Goal: Task Accomplishment & Management: Manage account settings

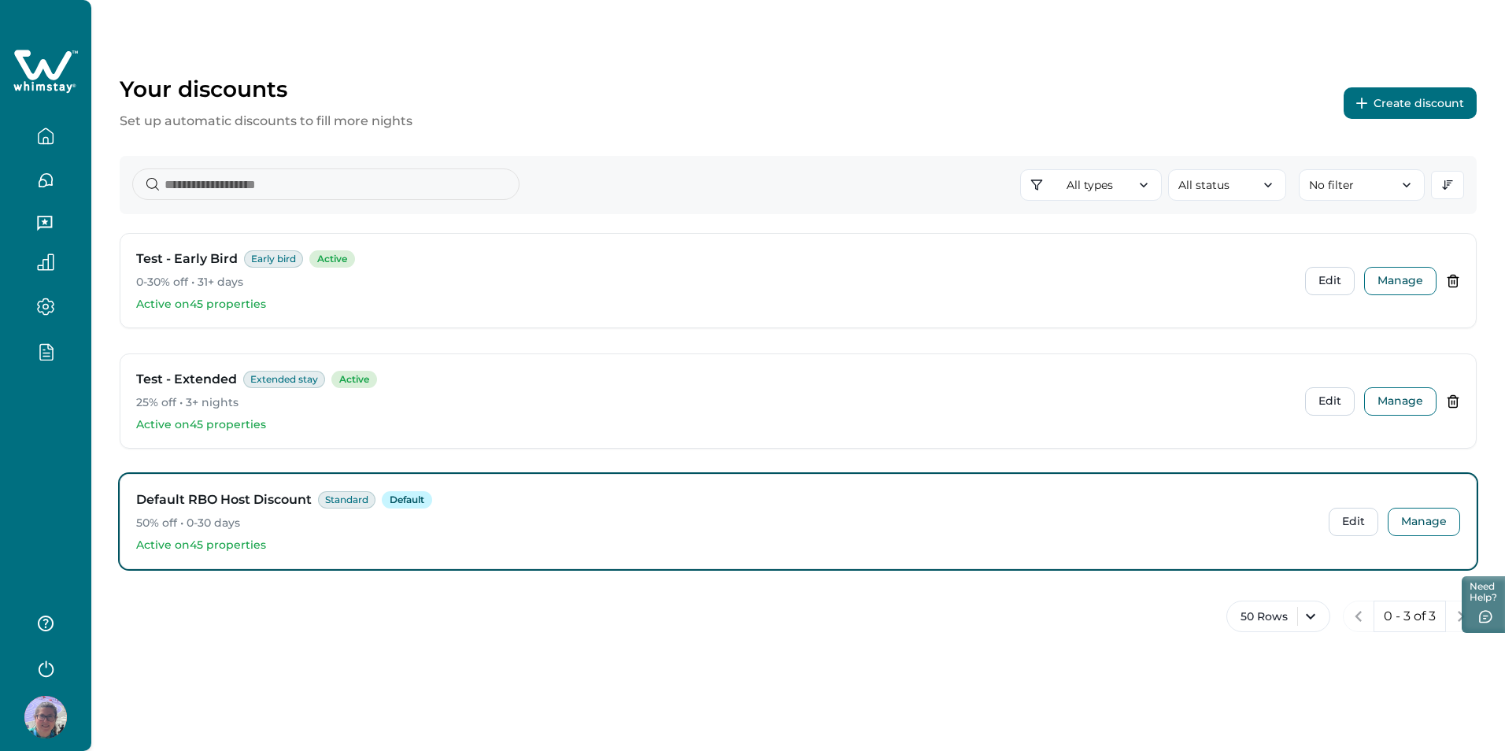
click at [341, 616] on div "50 Rows 0 - 3 of 3" at bounding box center [798, 625] width 1357 height 50
click at [1394, 279] on button "Manage" at bounding box center [1400, 281] width 72 height 28
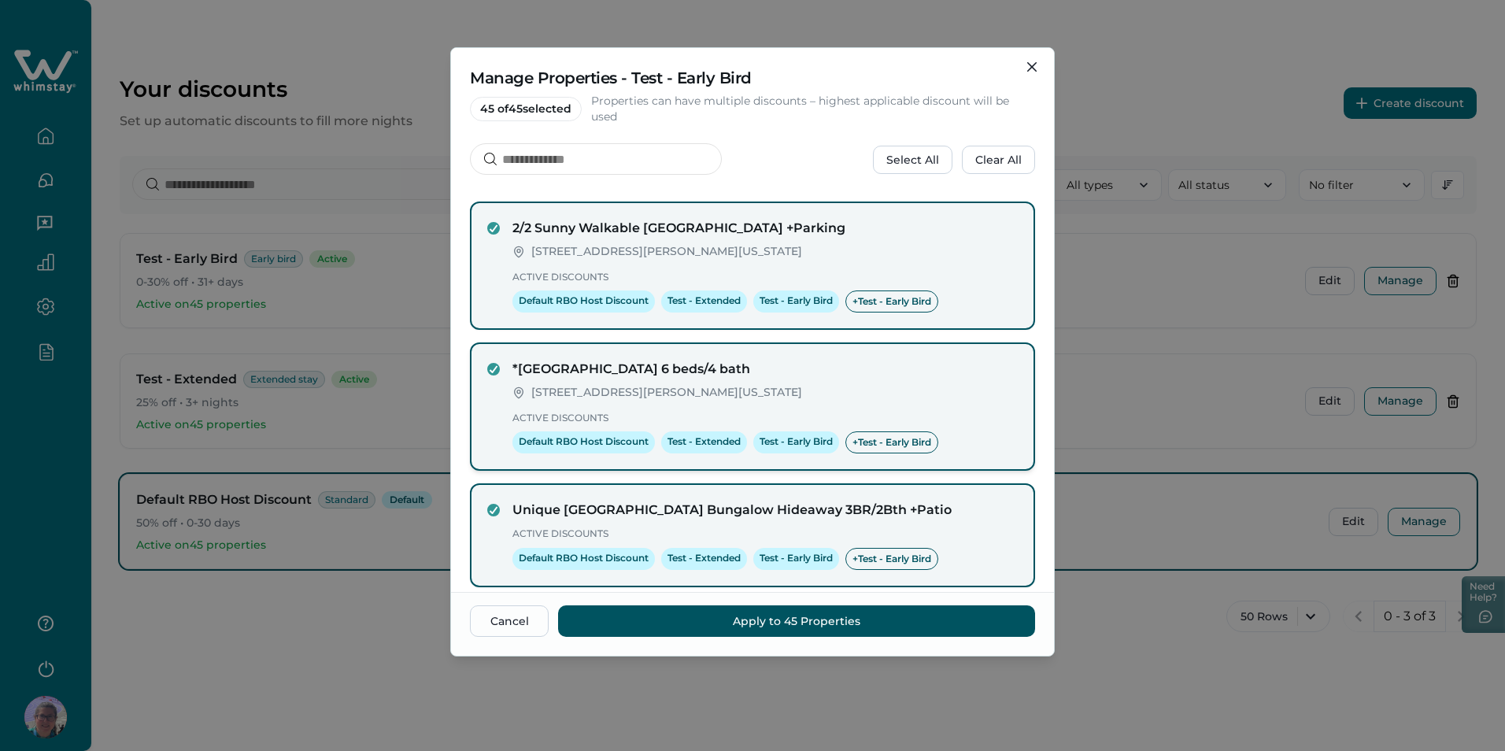
click at [487, 364] on label at bounding box center [493, 369] width 13 height 13
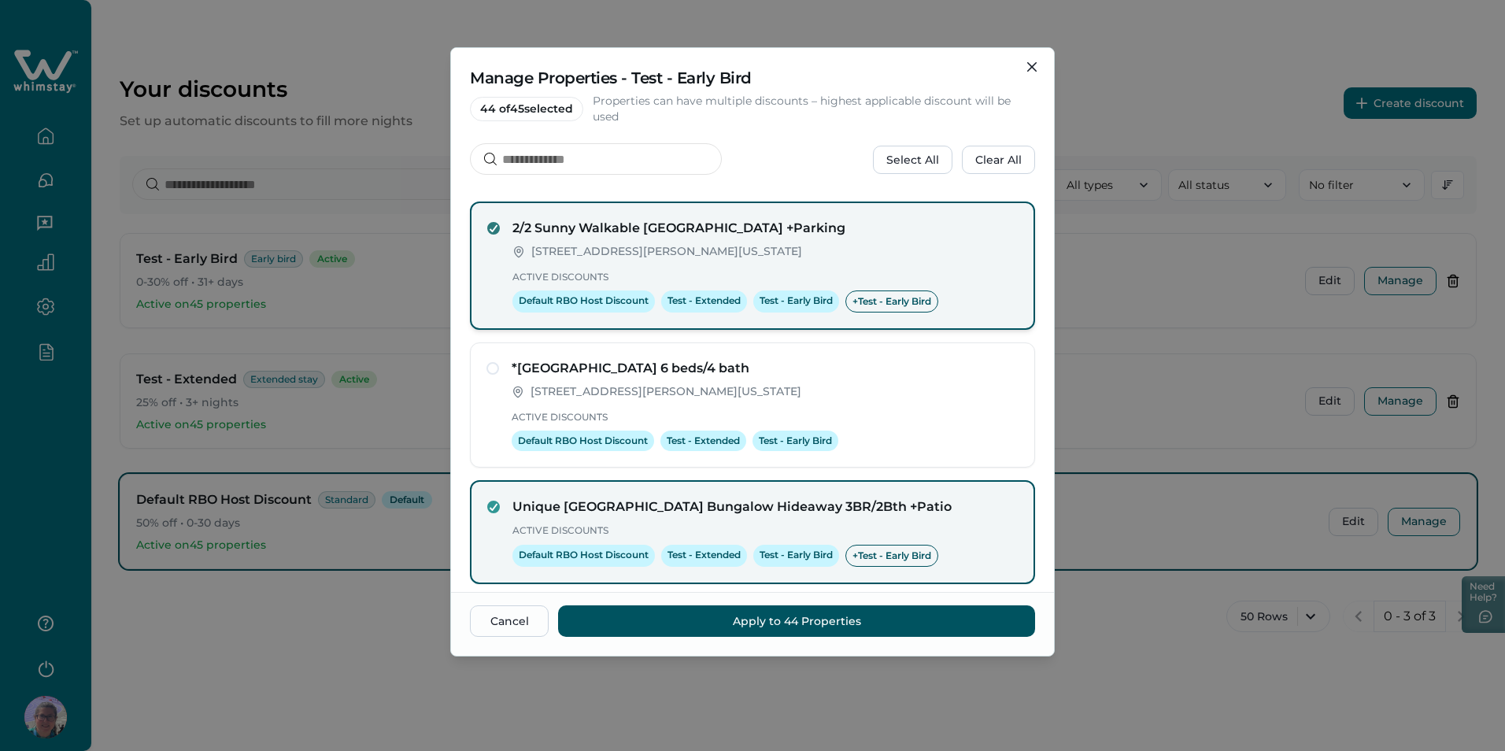
click at [490, 227] on icon at bounding box center [493, 228] width 9 height 8
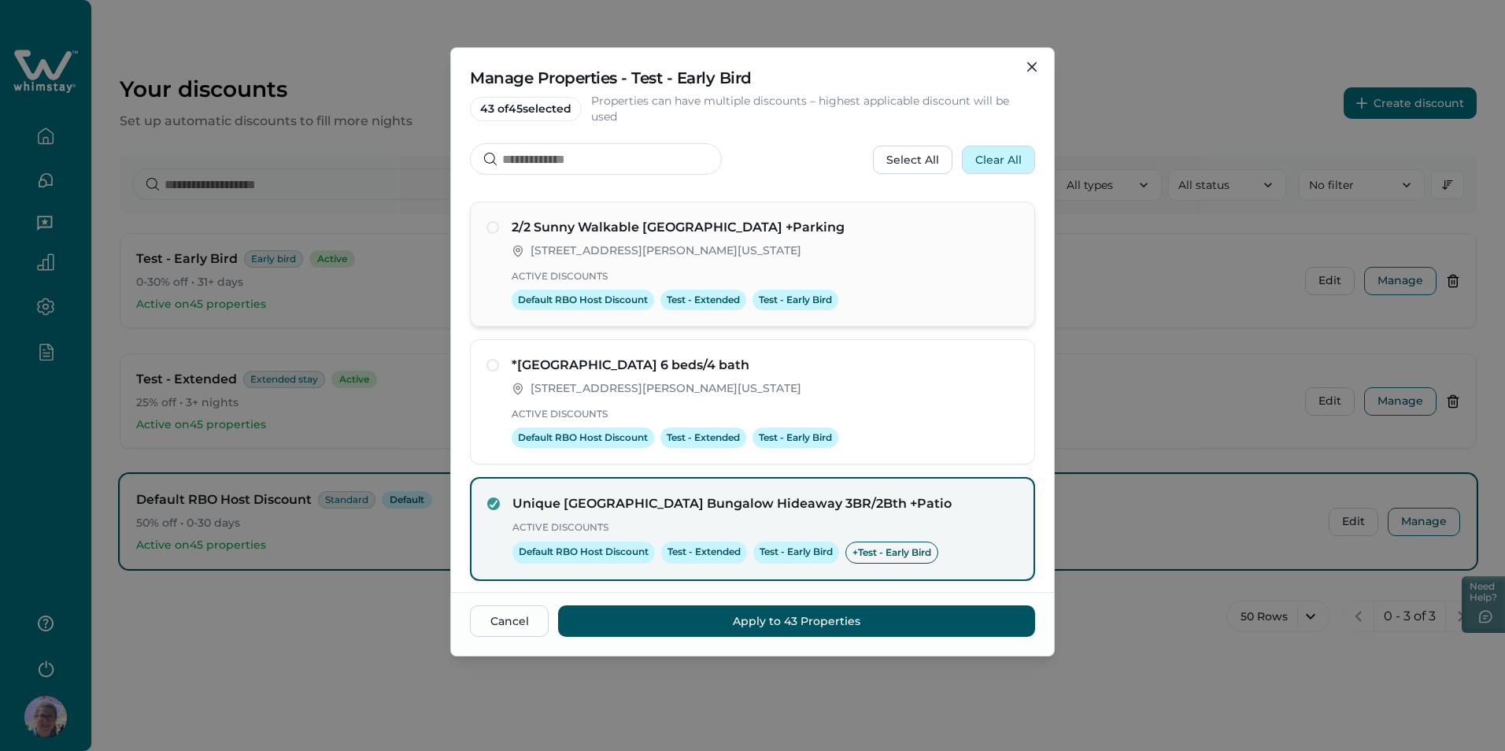
click at [1003, 164] on button "Clear All" at bounding box center [998, 160] width 73 height 28
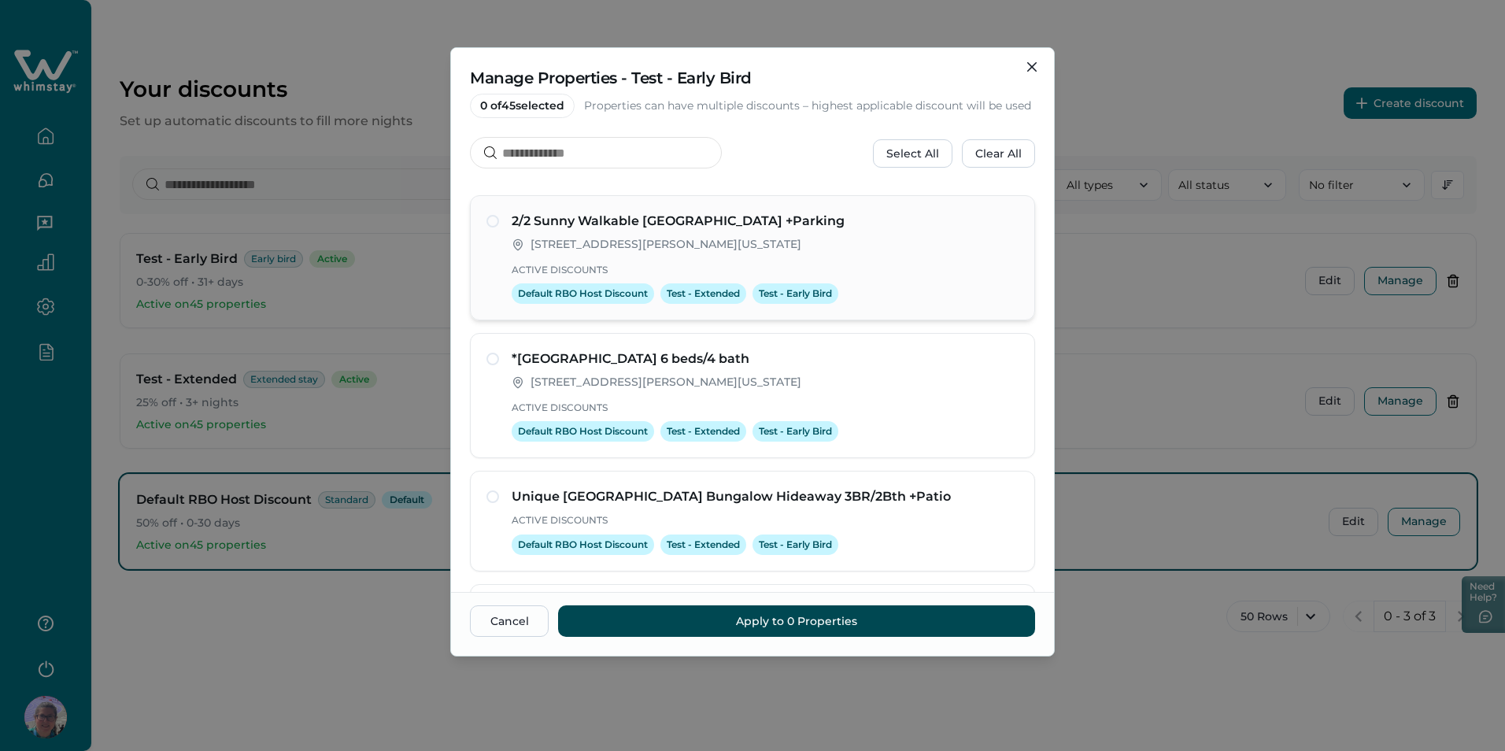
click at [826, 614] on button "Apply to 0 Properties" at bounding box center [796, 620] width 477 height 31
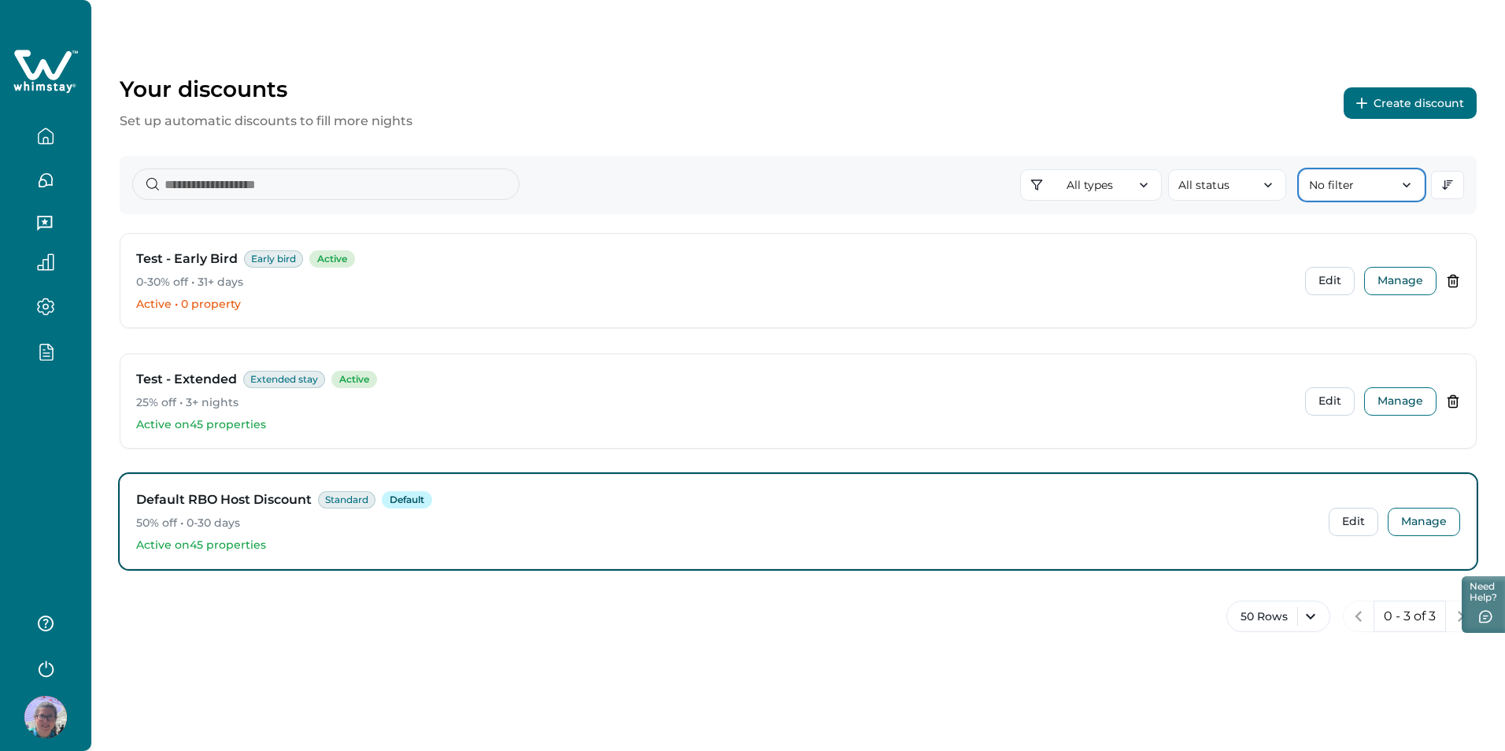
click at [1326, 184] on button "No filter" at bounding box center [1362, 184] width 126 height 31
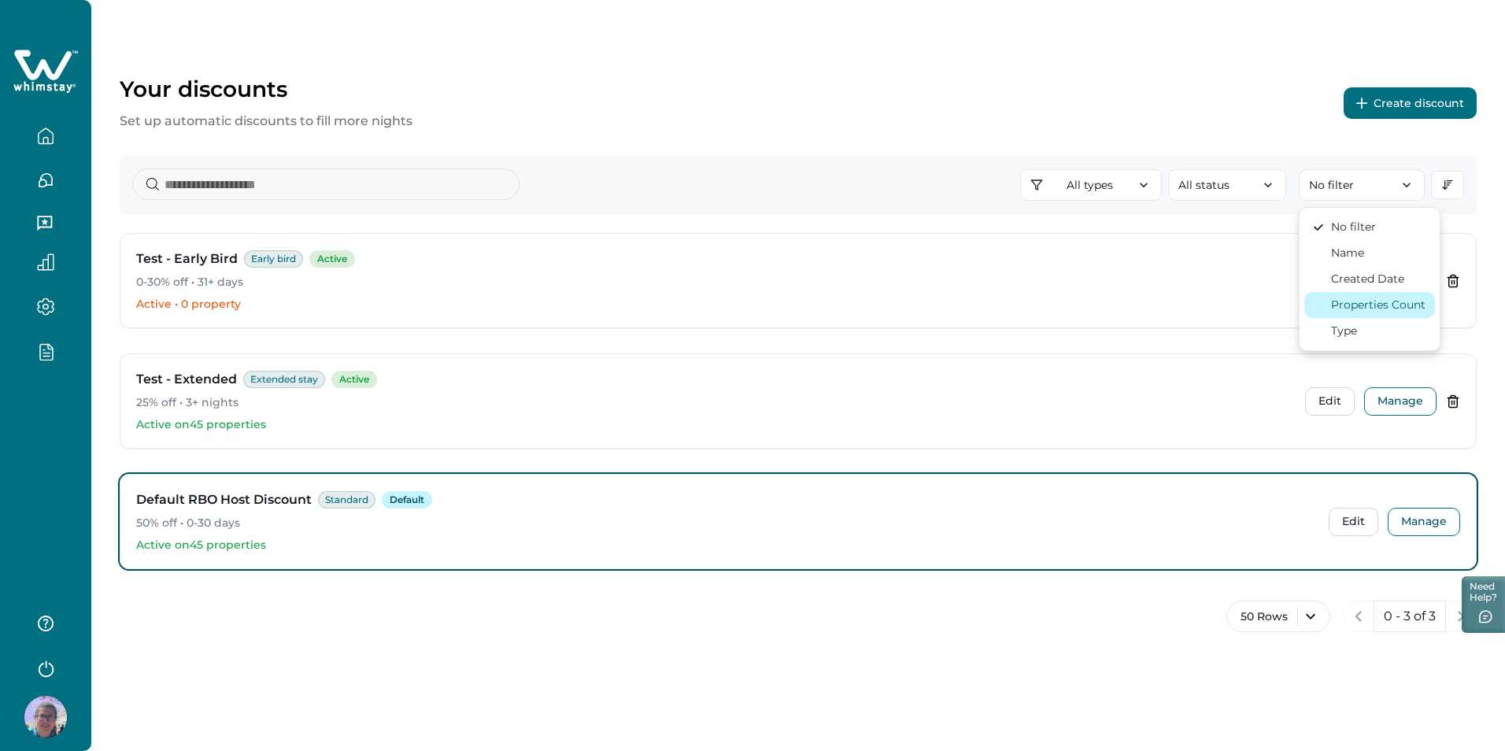
click at [1339, 304] on div "Properties Count" at bounding box center [1378, 305] width 94 height 17
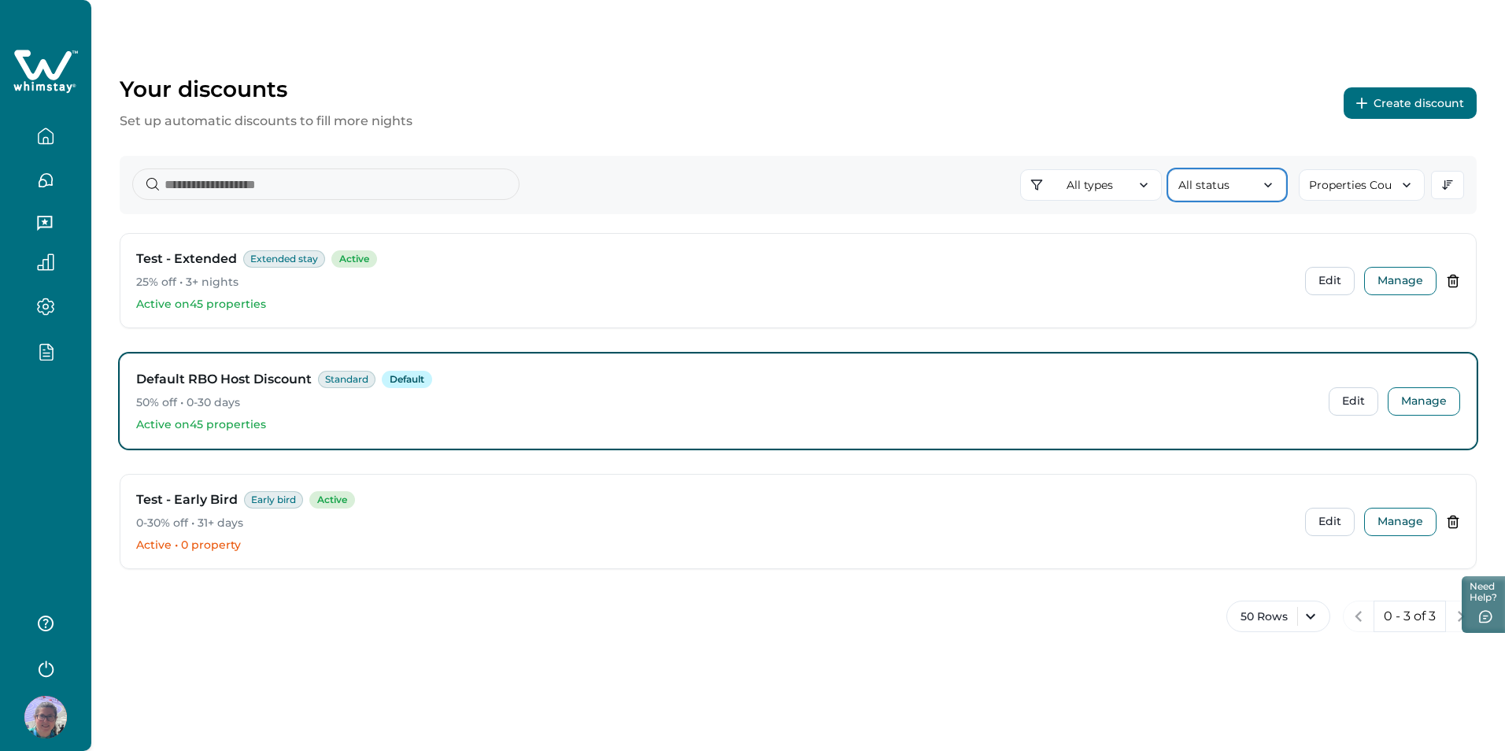
click at [1250, 186] on button "All status" at bounding box center [1227, 184] width 118 height 31
click at [1354, 181] on button "Properties Count" at bounding box center [1362, 184] width 126 height 31
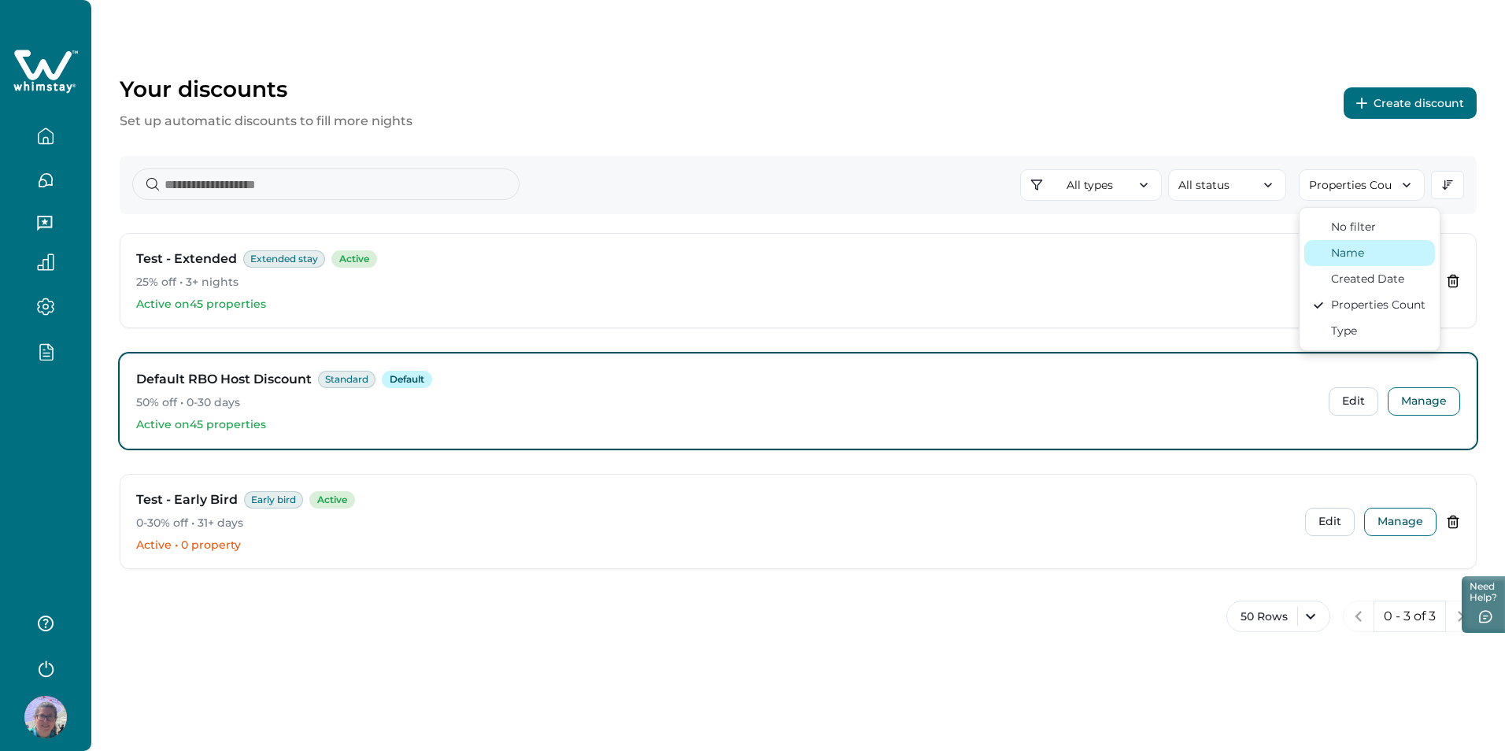
click at [1350, 243] on button "Name" at bounding box center [1369, 253] width 131 height 26
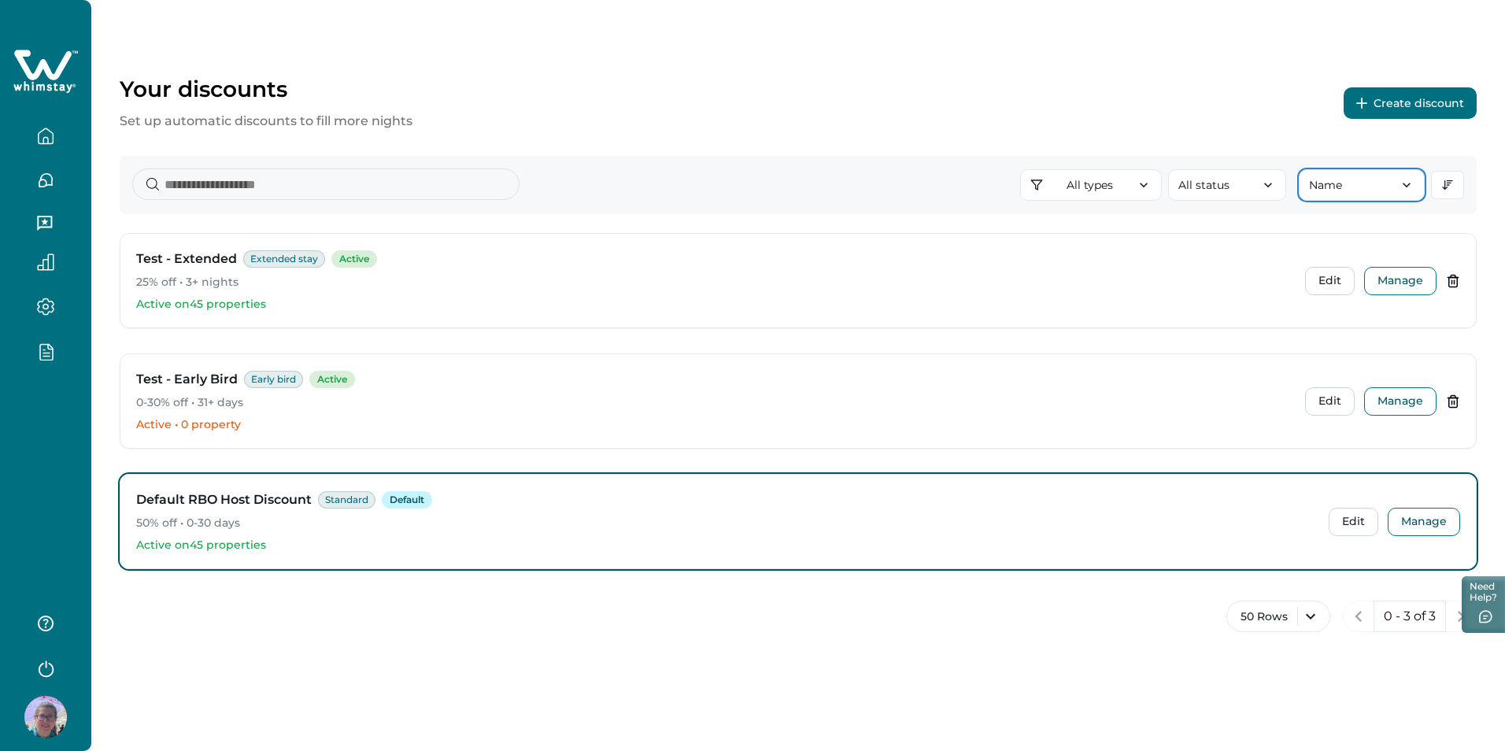
click at [1350, 186] on button "Name" at bounding box center [1362, 184] width 126 height 31
click at [1356, 278] on div "Created Date" at bounding box center [1367, 279] width 73 height 17
click at [1340, 187] on button "Created Date" at bounding box center [1362, 184] width 126 height 31
click at [753, 48] on div "Your discounts Set up automatic discounts to fill more nights Create discount A…" at bounding box center [797, 336] width 1413 height 673
click at [1339, 282] on button "Edit" at bounding box center [1330, 281] width 50 height 28
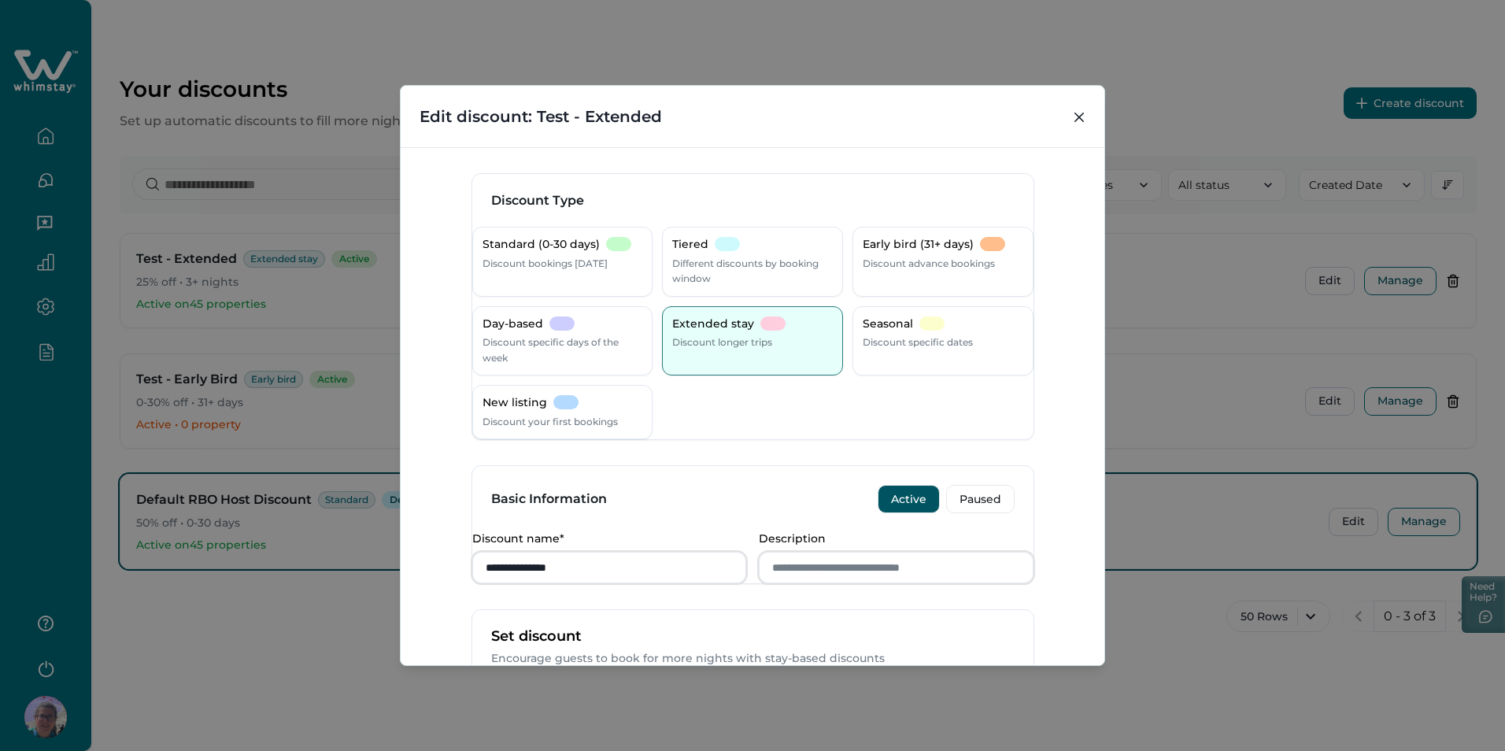
scroll to position [157, 0]
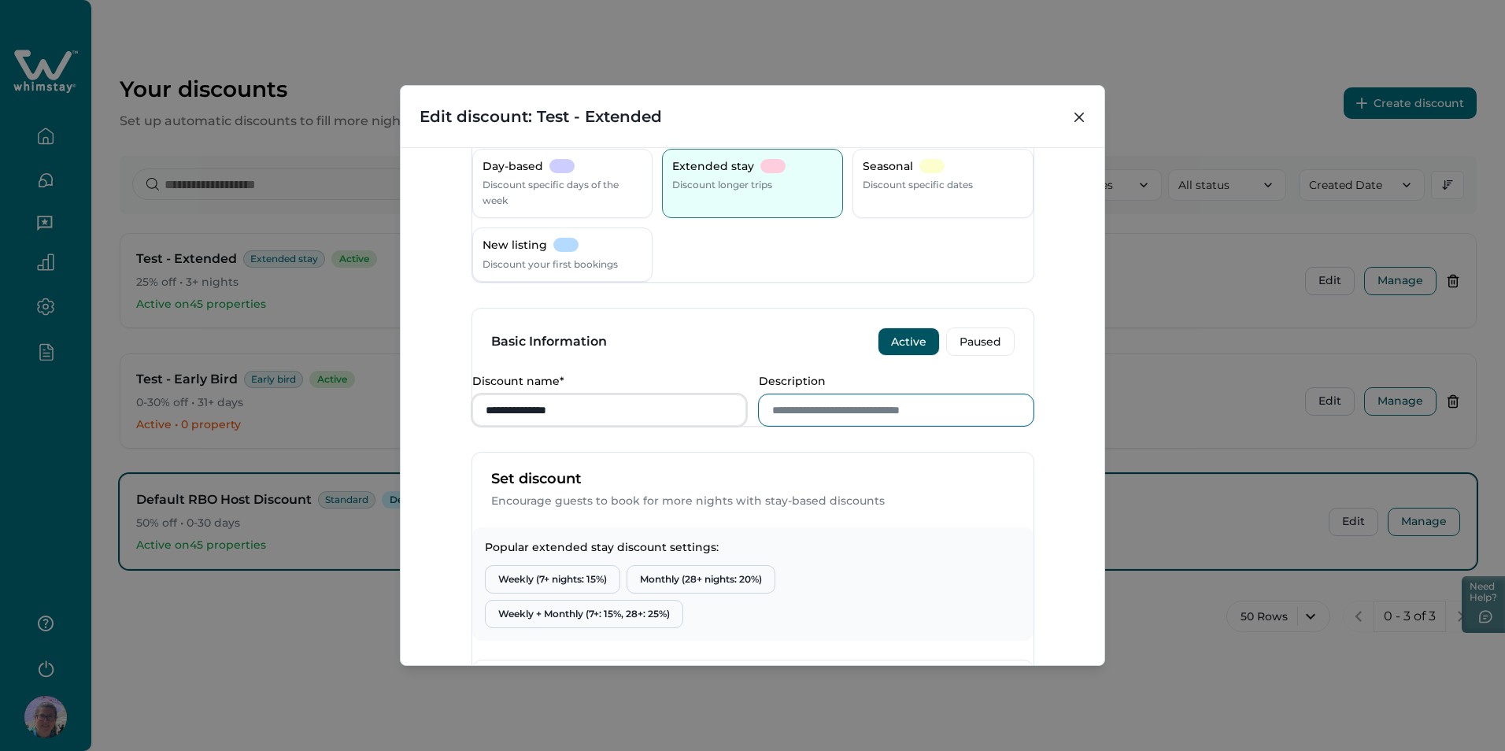
click at [832, 426] on input "Description" at bounding box center [896, 409] width 275 height 31
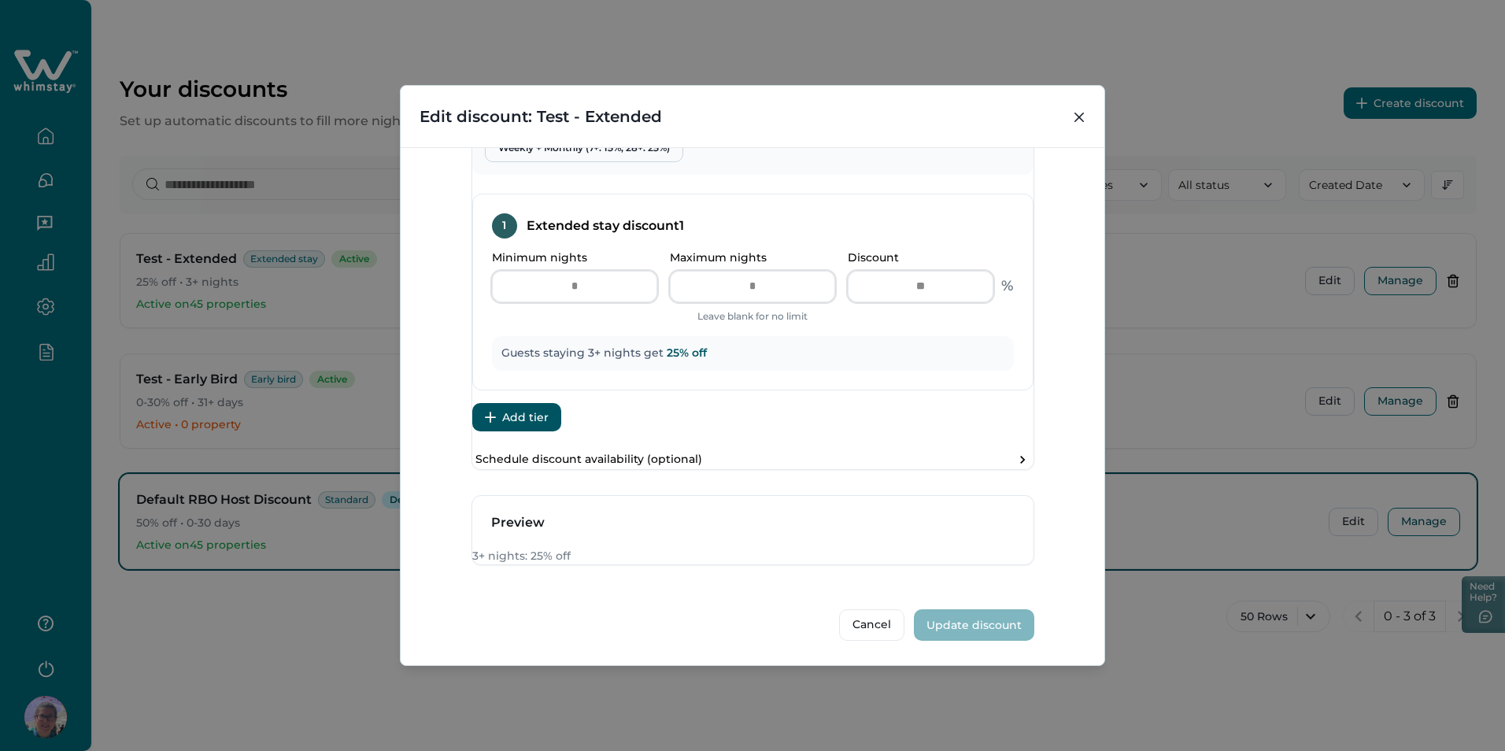
scroll to position [699, 0]
type input "*****"
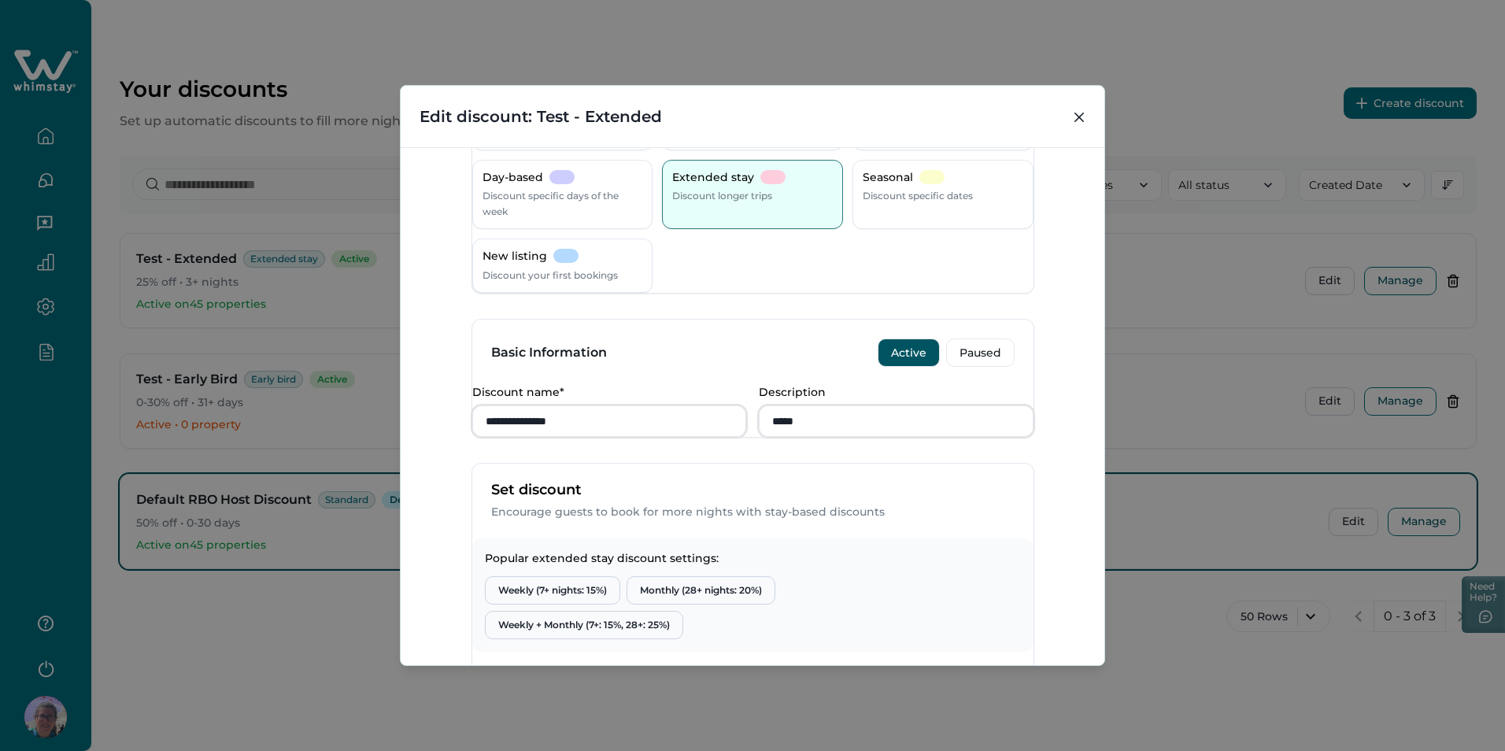
scroll to position [0, 0]
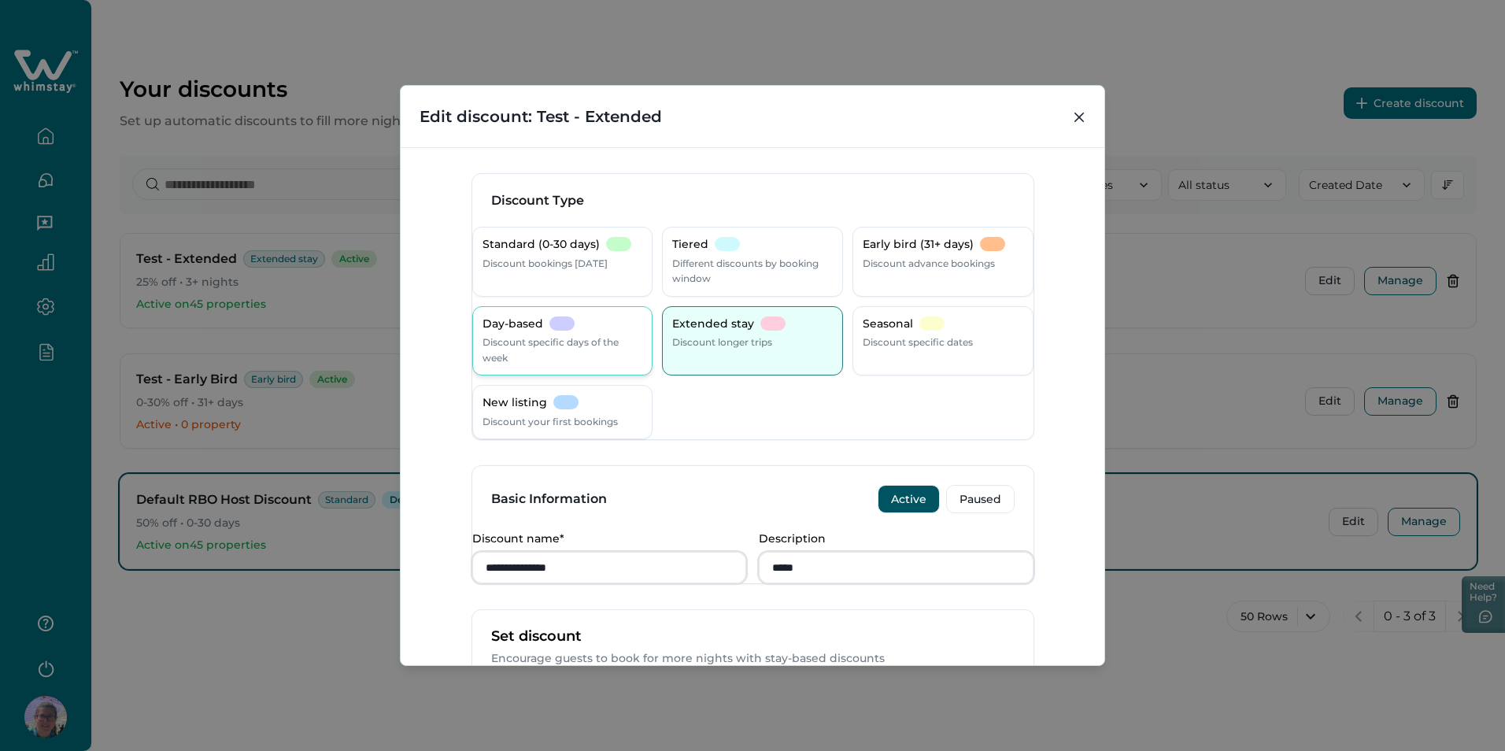
click at [600, 364] on p "Discount specific days of the week" at bounding box center [562, 349] width 161 height 31
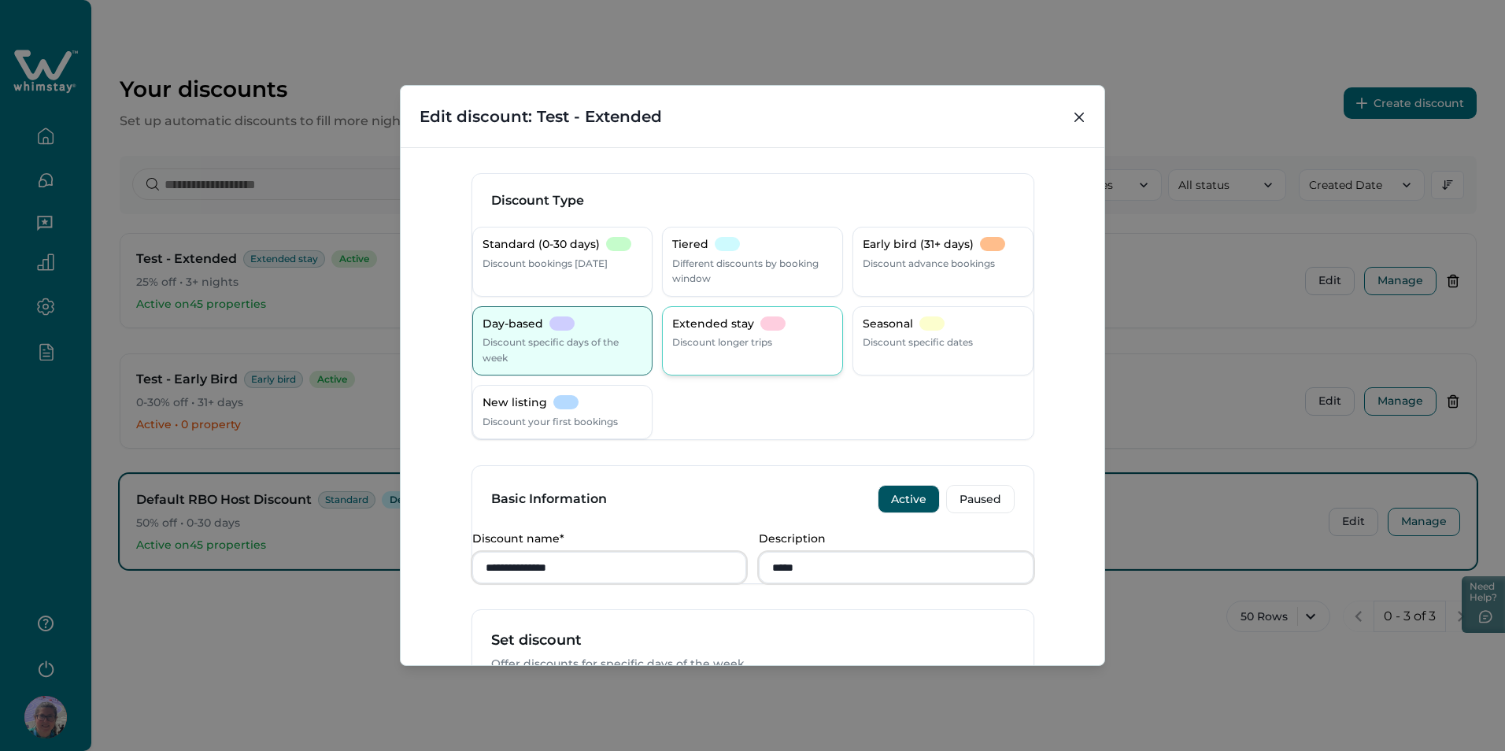
click at [701, 342] on p "Discount longer trips" at bounding box center [722, 342] width 100 height 16
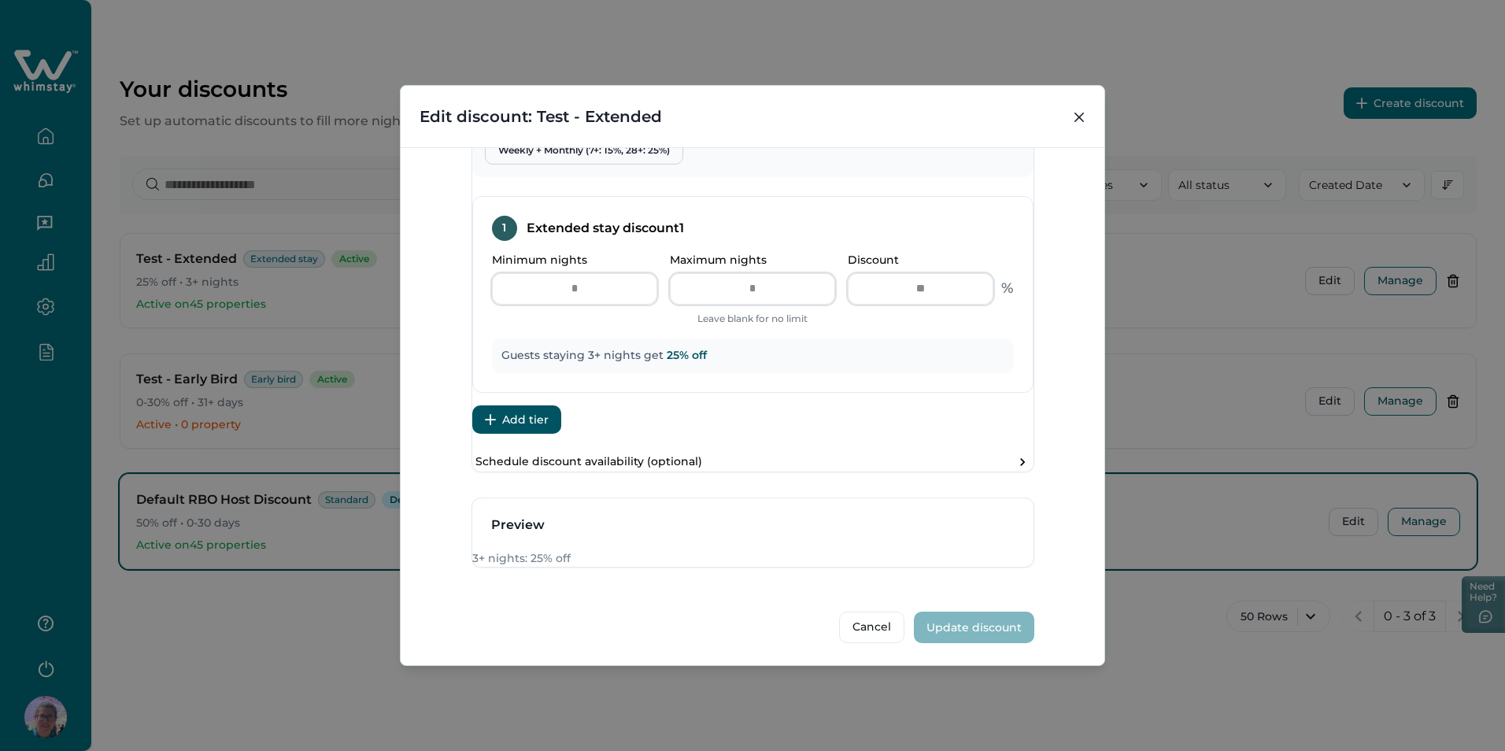
scroll to position [699, 0]
click at [864, 631] on button "Cancel" at bounding box center [871, 624] width 65 height 31
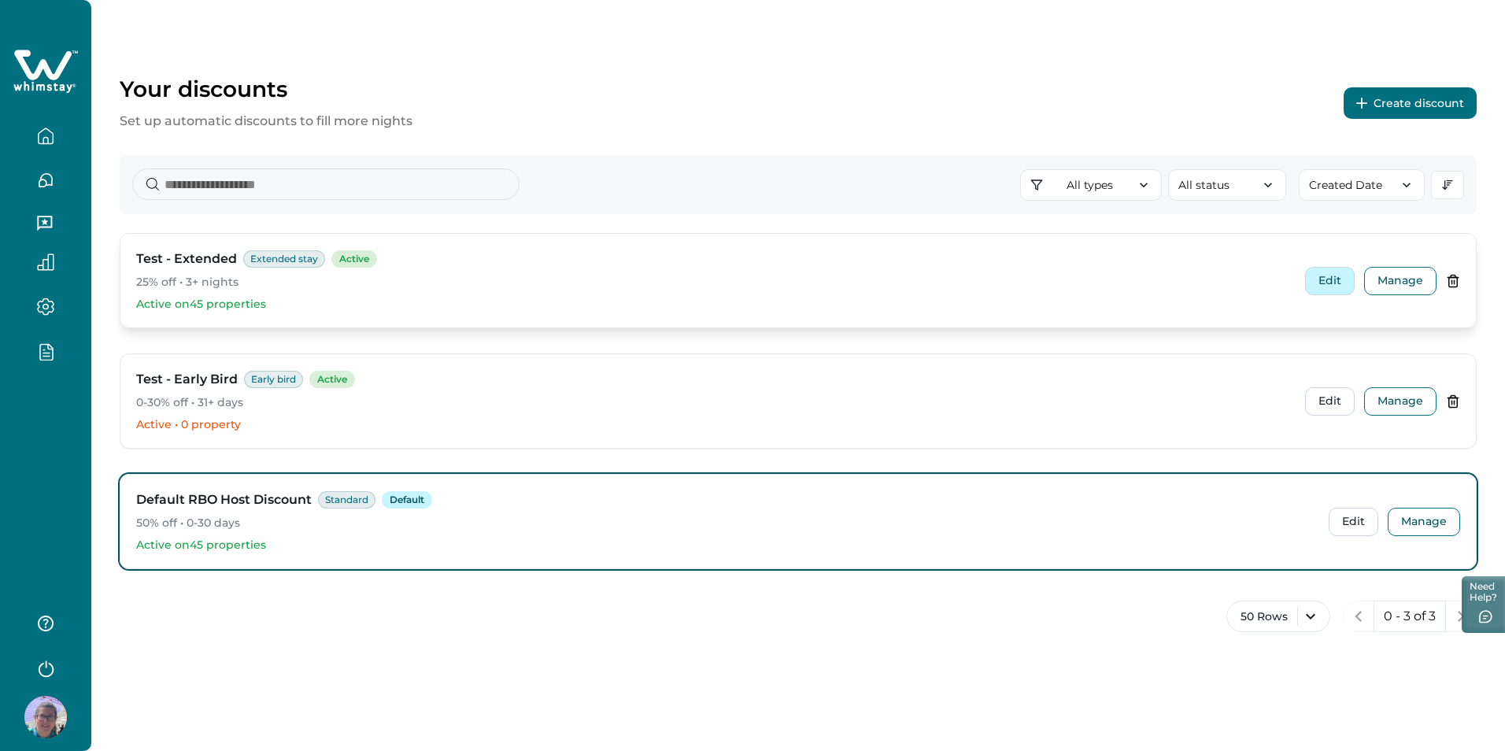
click at [1321, 276] on button "Edit" at bounding box center [1330, 281] width 50 height 28
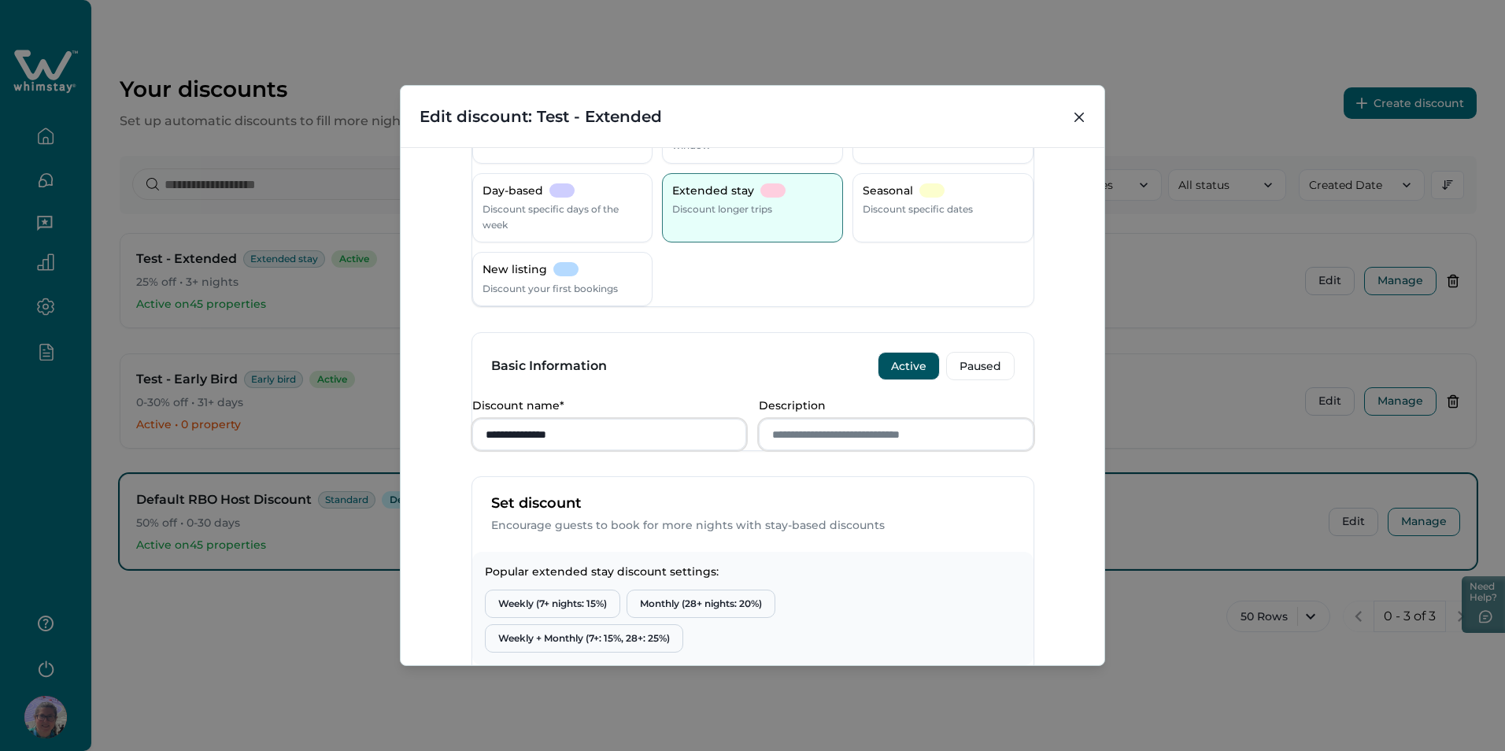
scroll to position [236, 0]
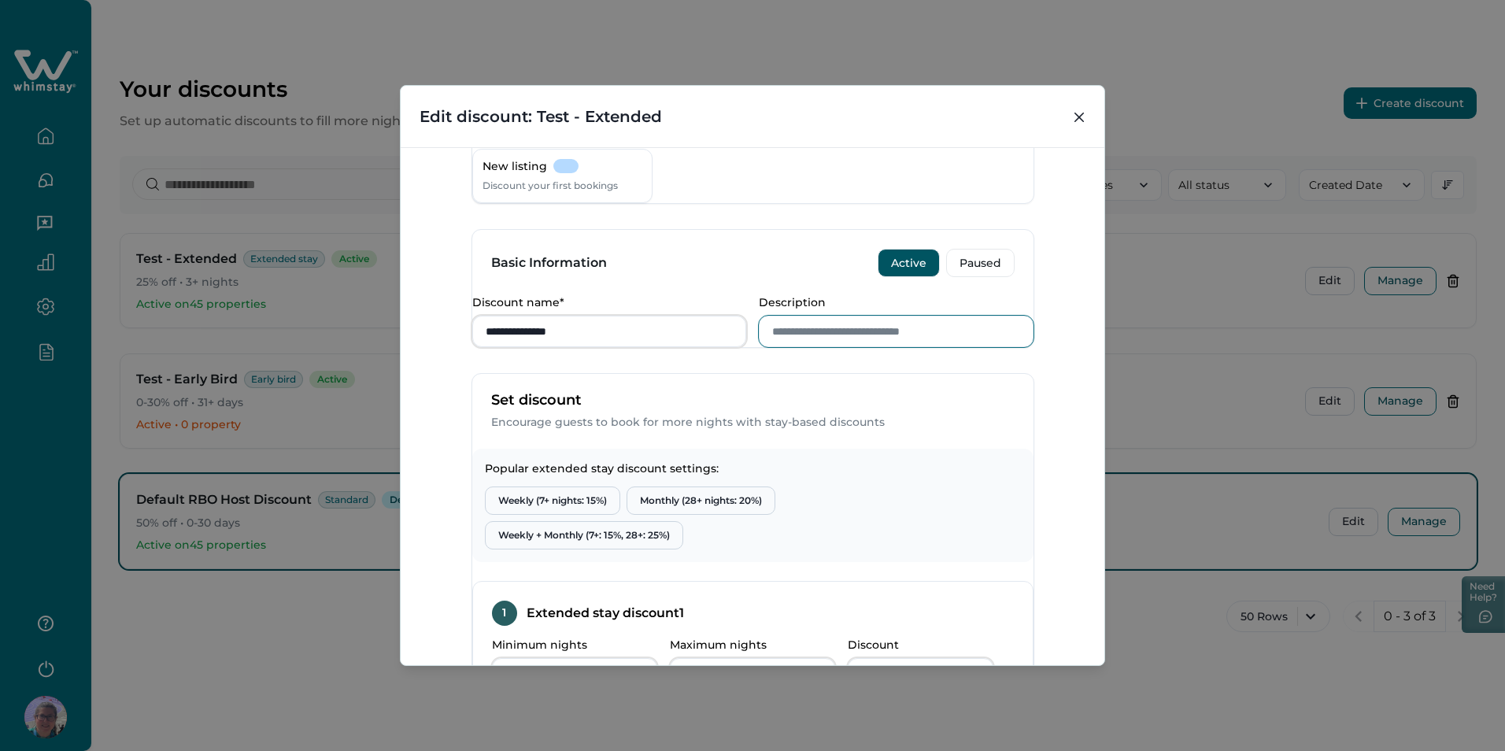
click at [852, 347] on input "Description" at bounding box center [896, 331] width 275 height 31
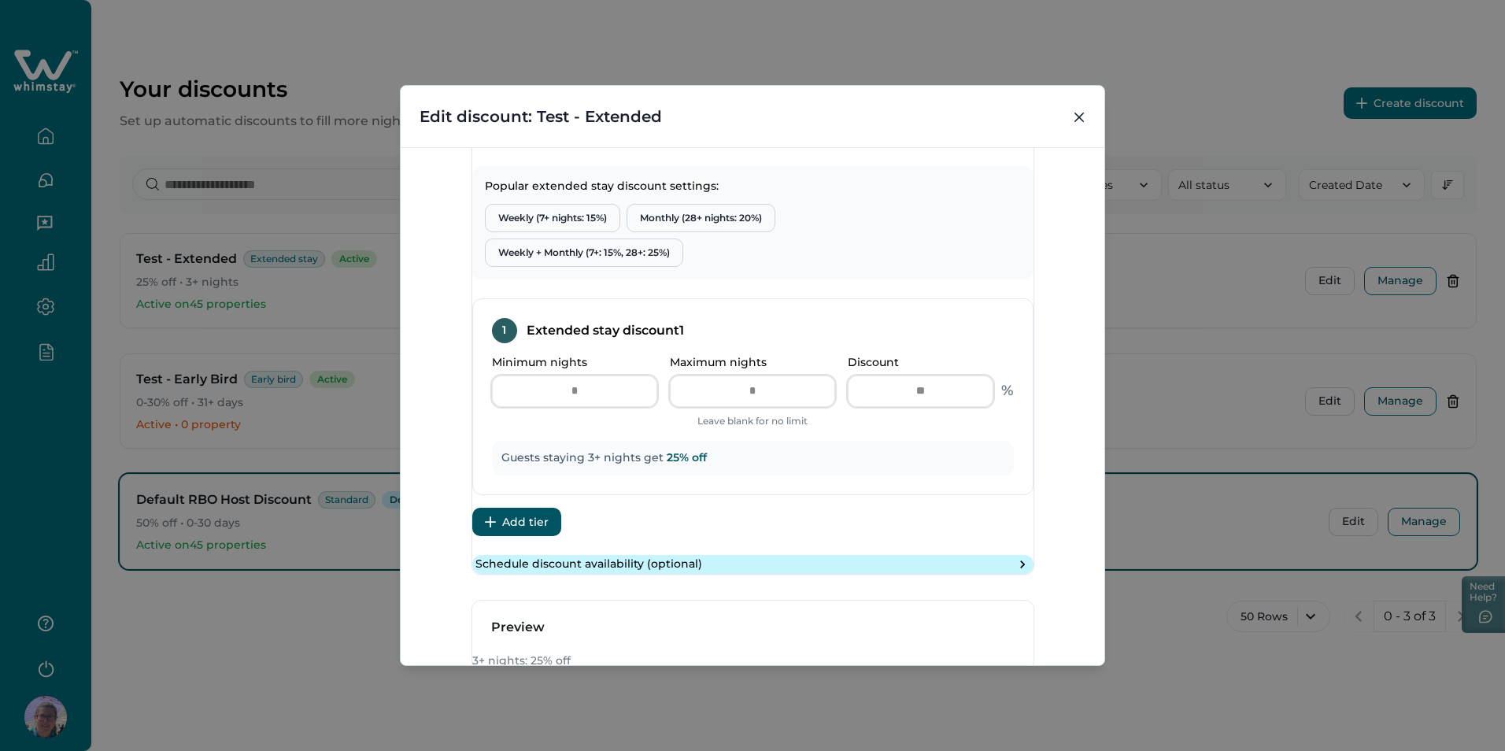
scroll to position [699, 0]
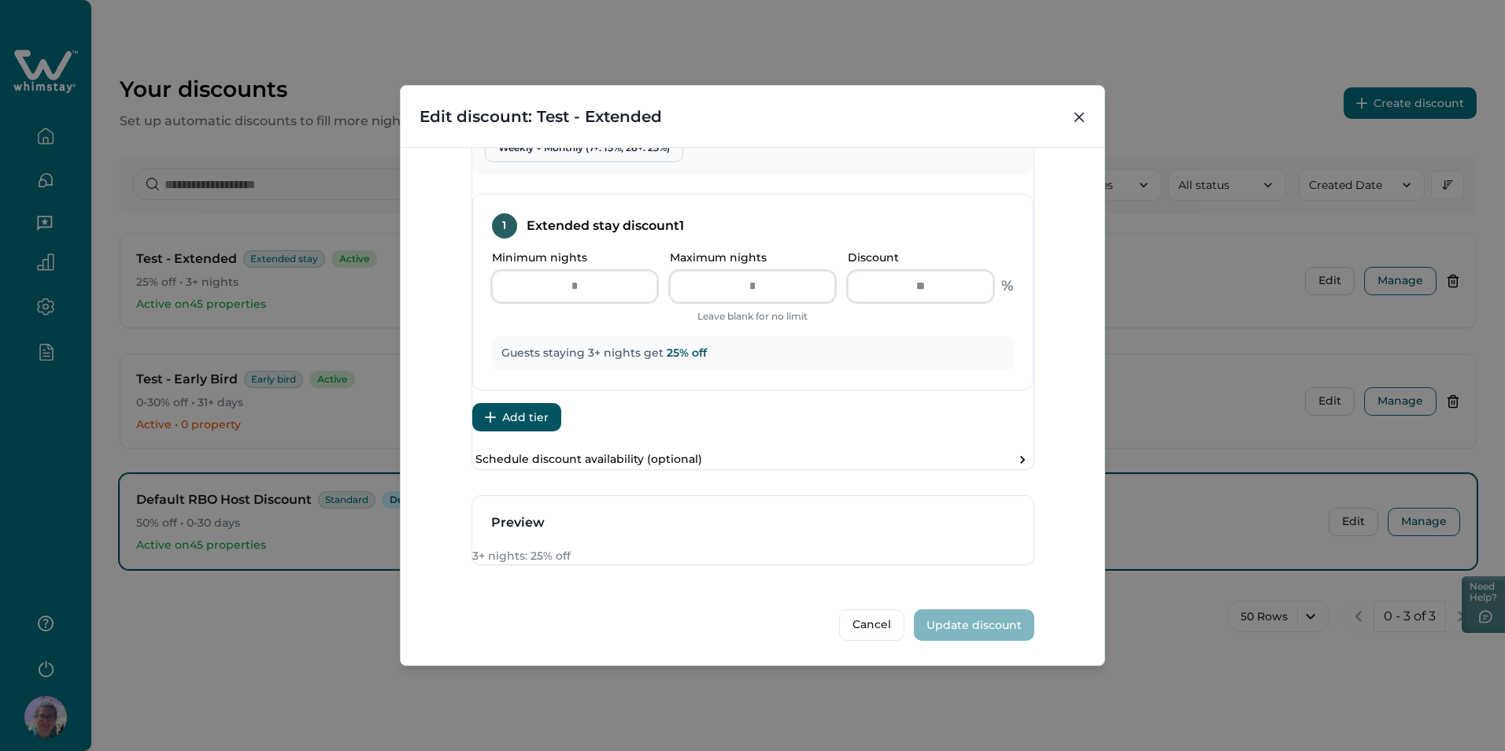
type input "******"
click at [885, 627] on button "Cancel" at bounding box center [871, 624] width 65 height 31
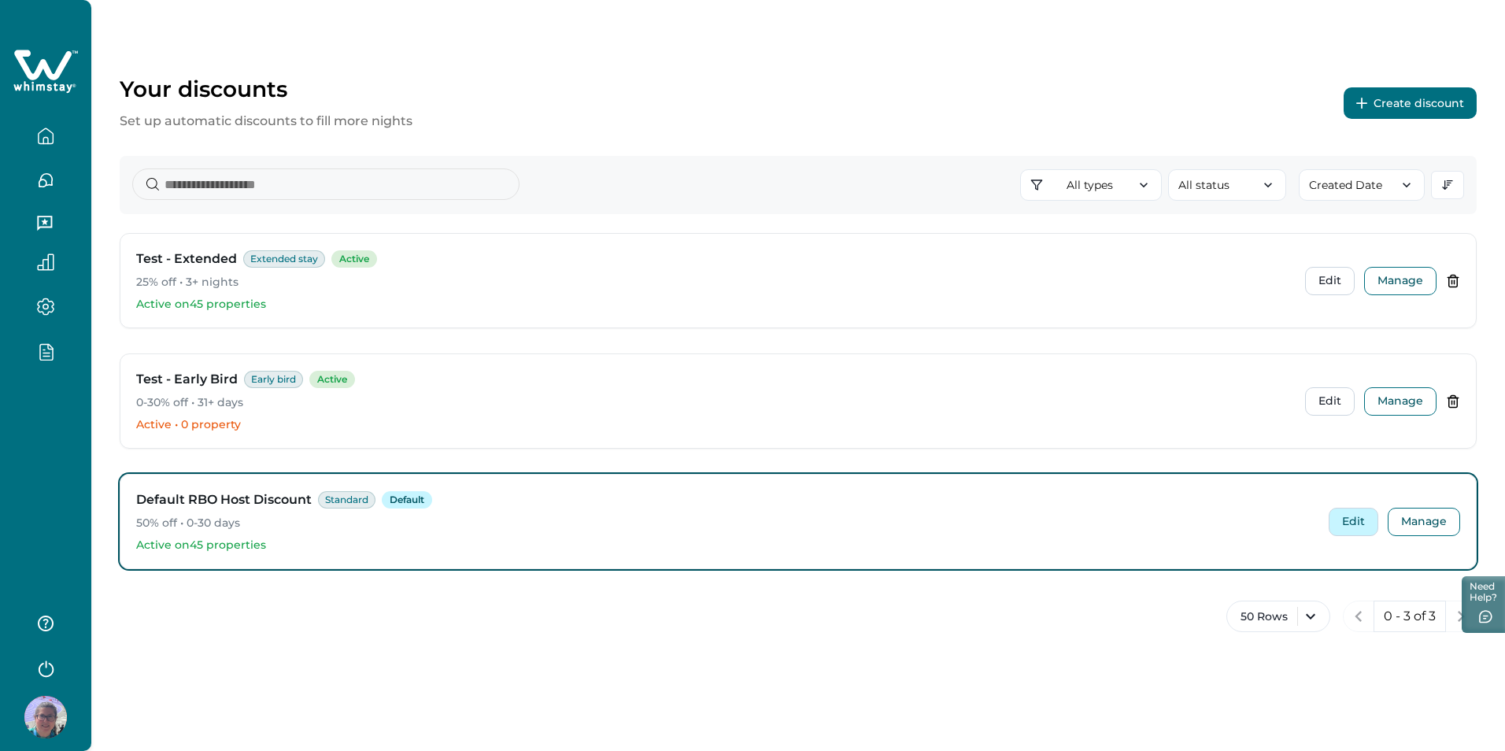
click at [1366, 526] on button "Edit" at bounding box center [1353, 522] width 50 height 28
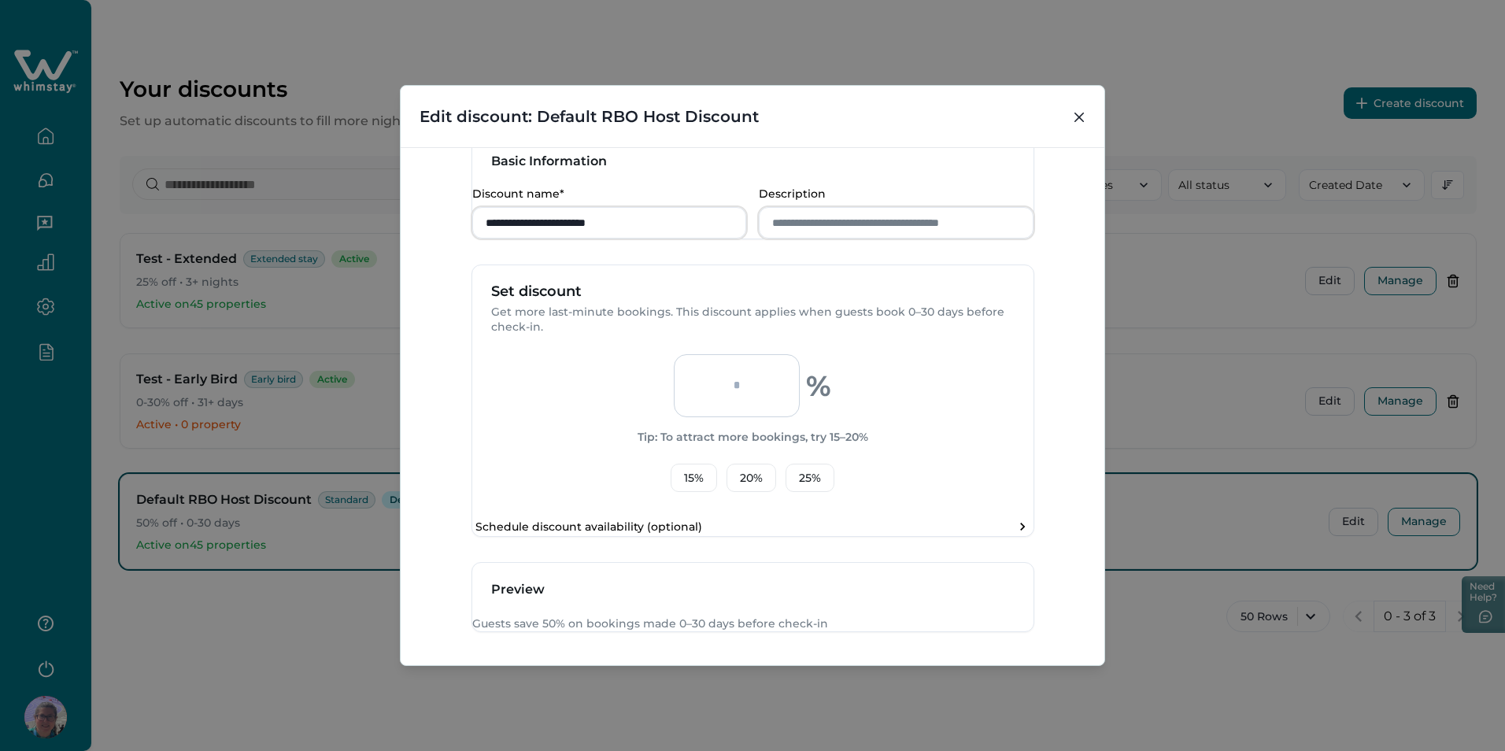
scroll to position [332, 0]
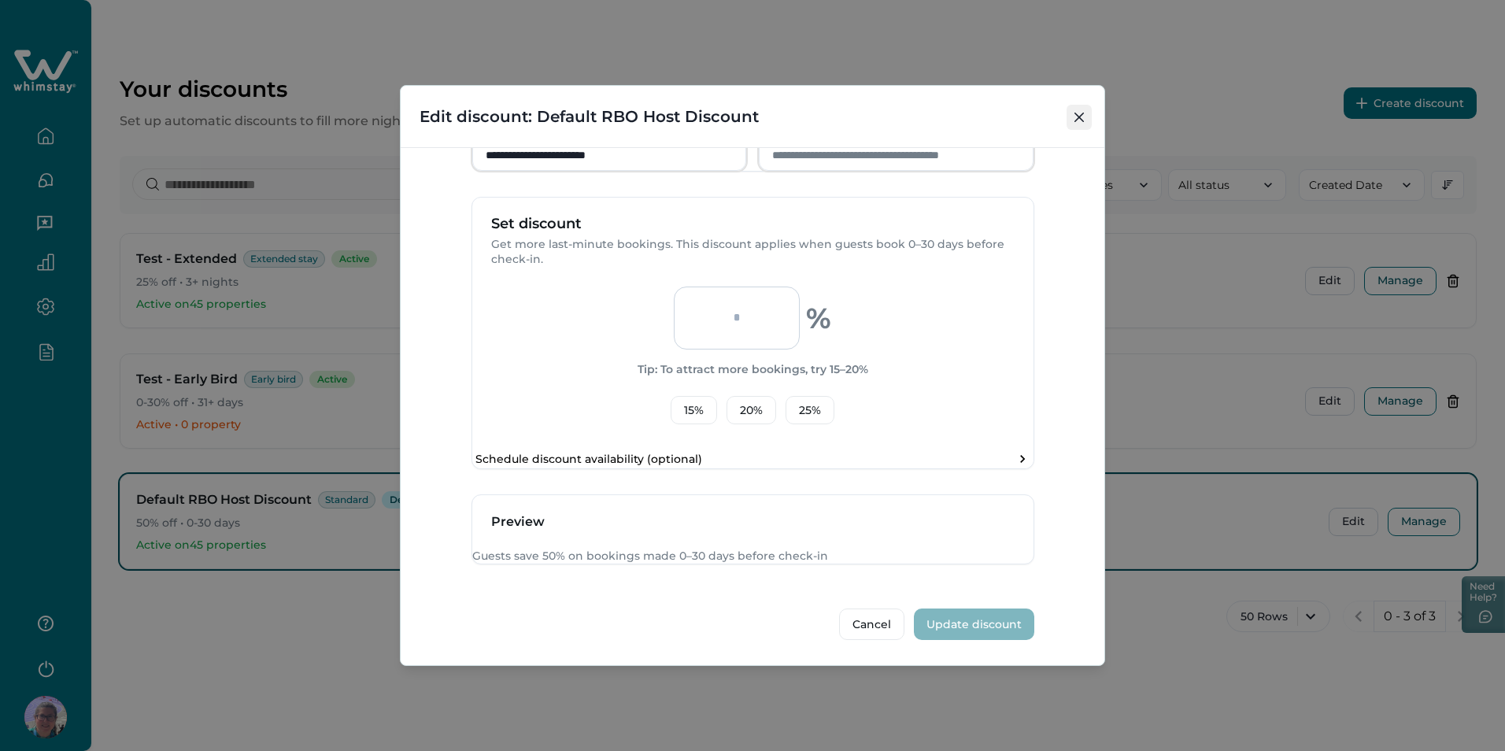
click at [1075, 115] on icon "Close" at bounding box center [1078, 117] width 9 height 9
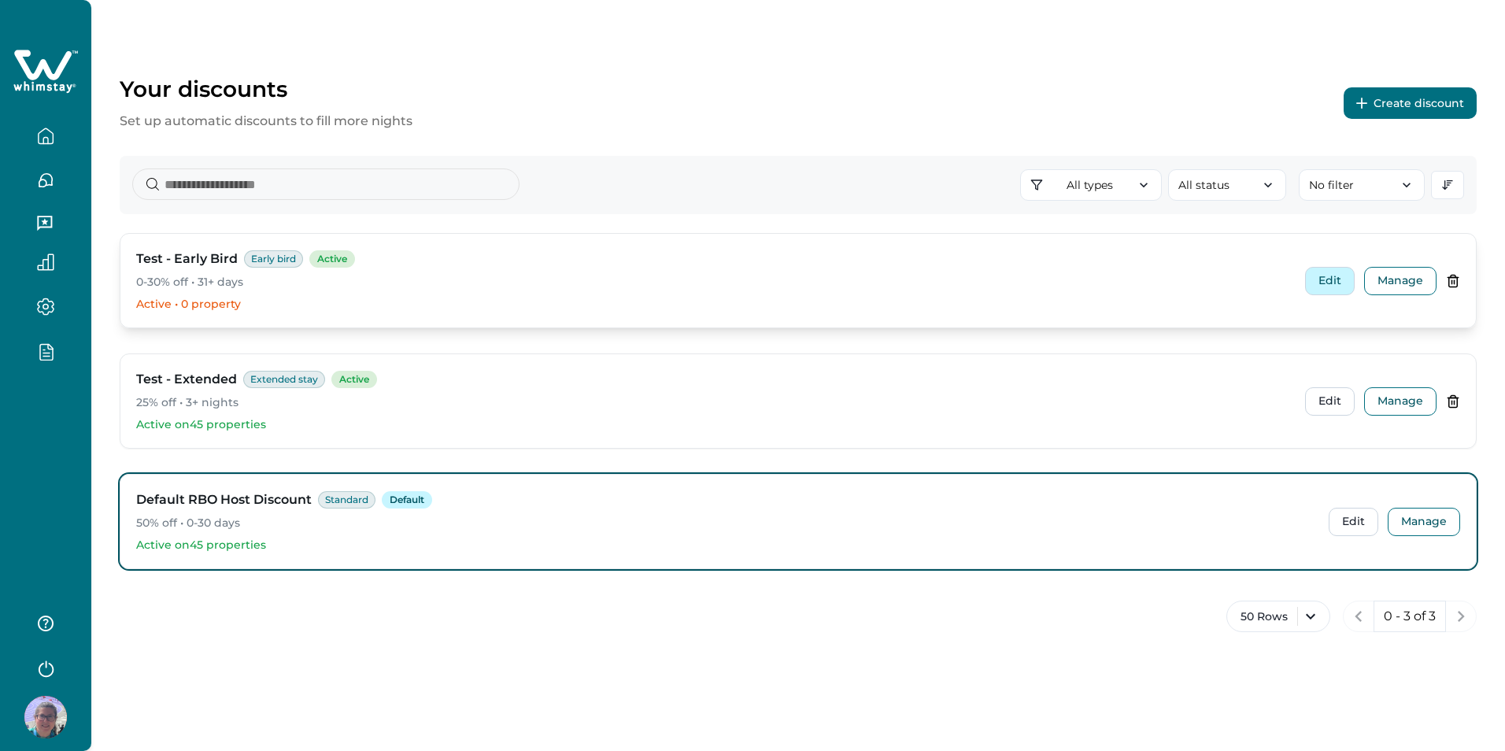
click at [1305, 280] on button "Edit" at bounding box center [1330, 281] width 50 height 28
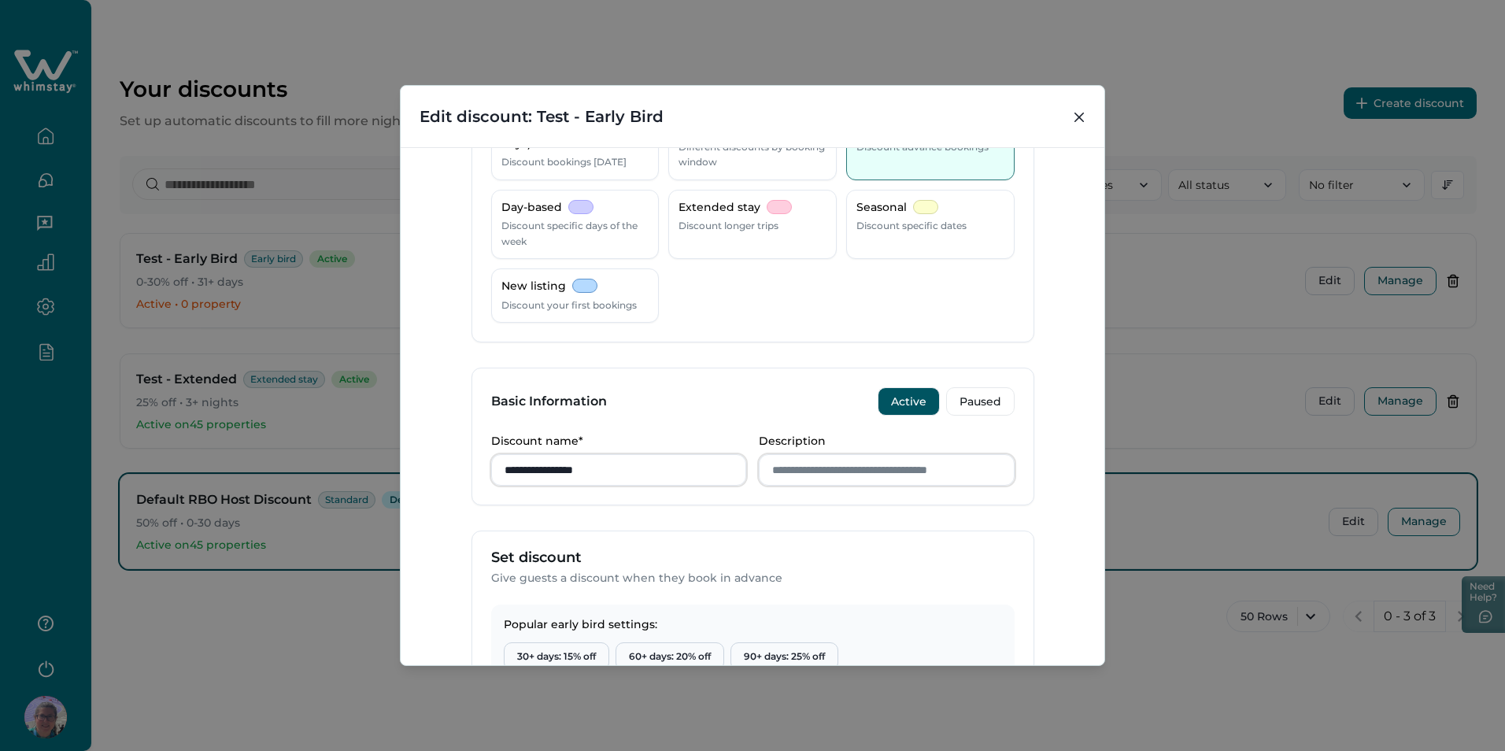
scroll to position [106, 0]
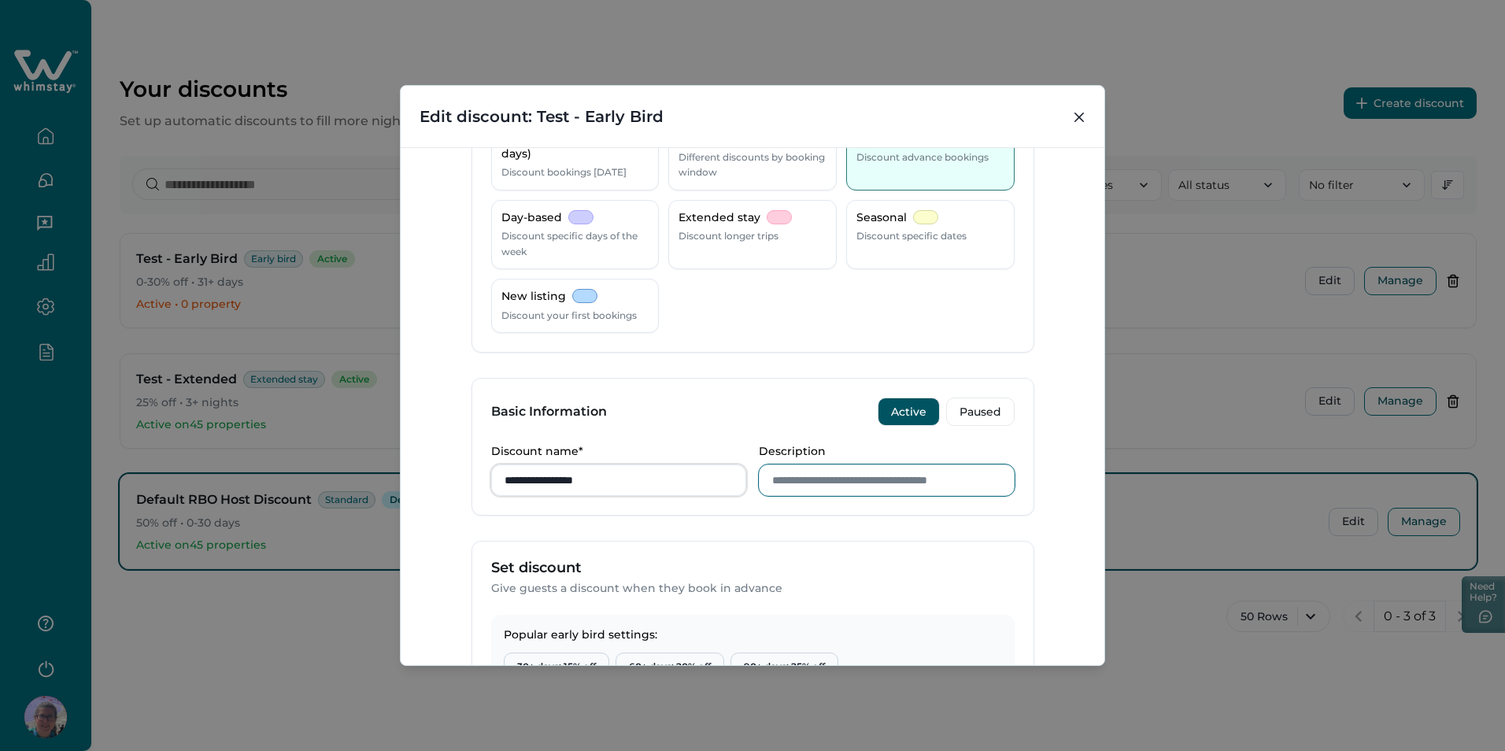
click at [828, 485] on input "Description" at bounding box center [887, 479] width 256 height 31
type input "******"
click at [923, 523] on form "**********" at bounding box center [752, 589] width 563 height 1045
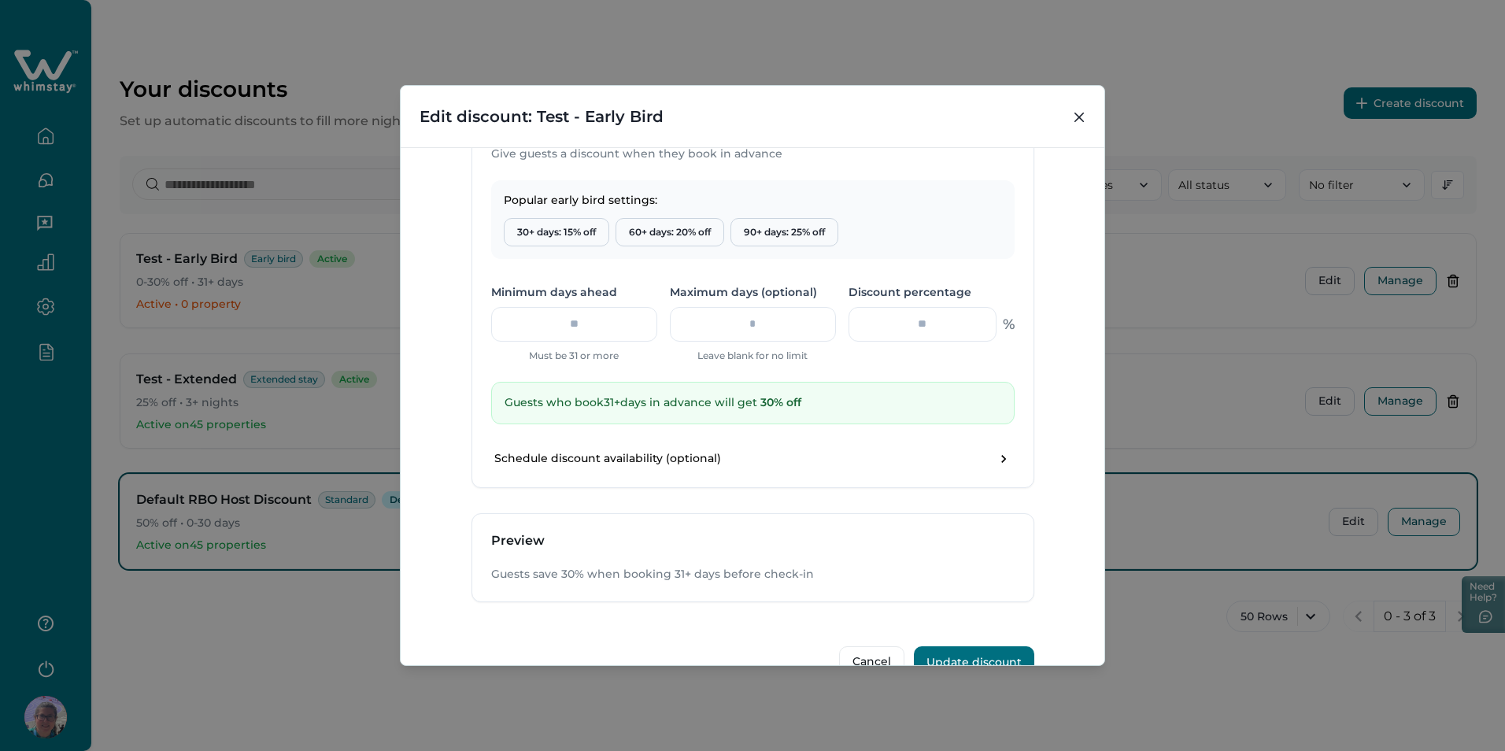
scroll to position [578, 0]
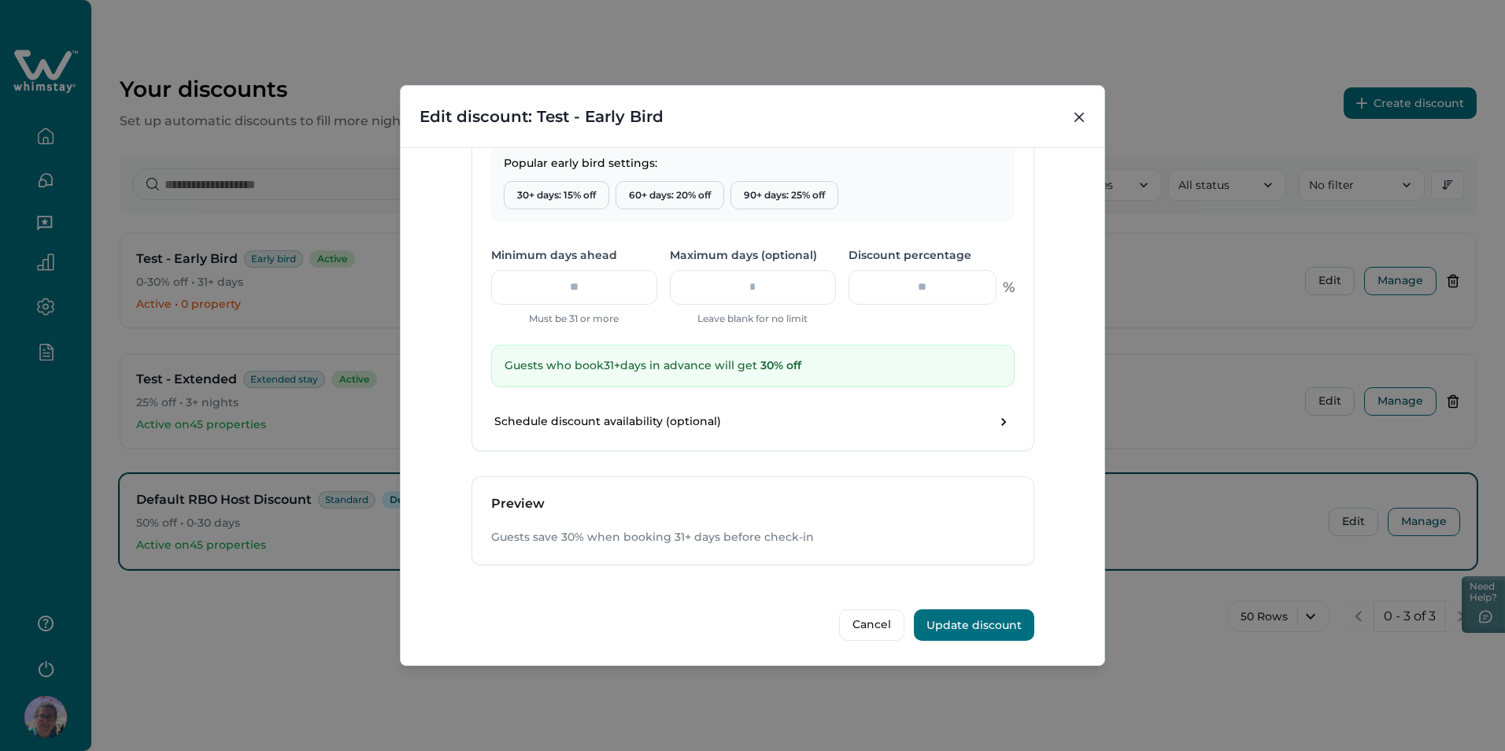
click at [967, 623] on button "Update discount" at bounding box center [974, 624] width 120 height 31
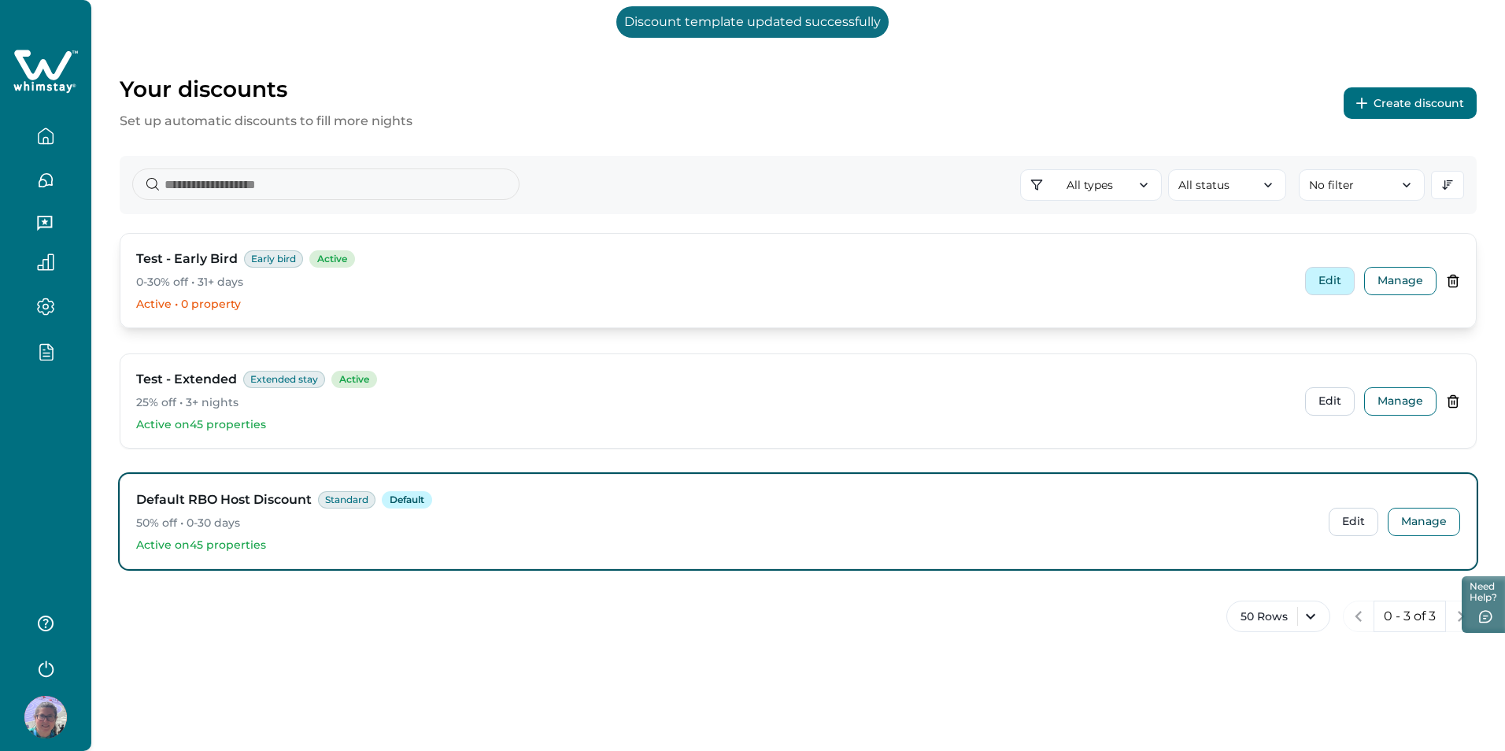
click at [1339, 283] on button "Edit" at bounding box center [1330, 281] width 50 height 28
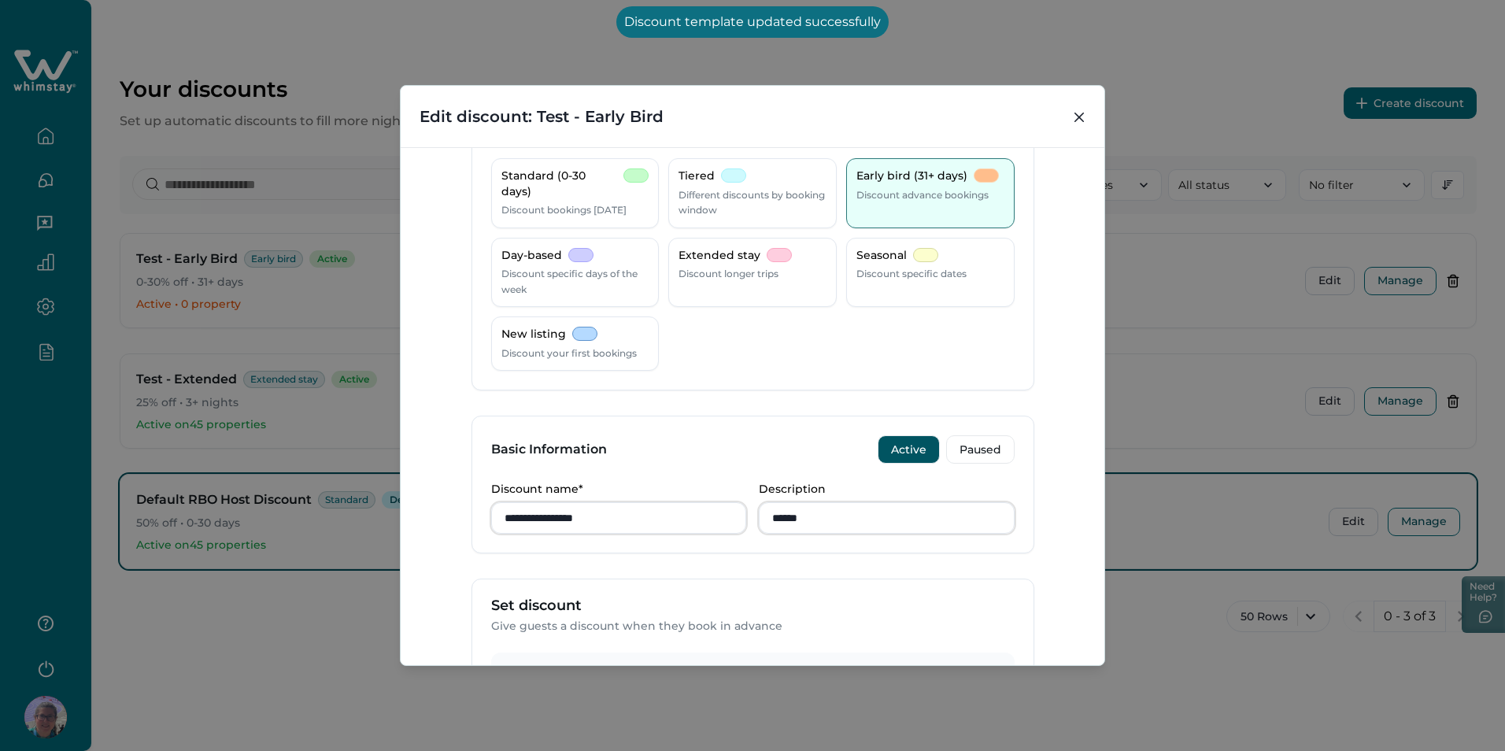
scroll to position [157, 0]
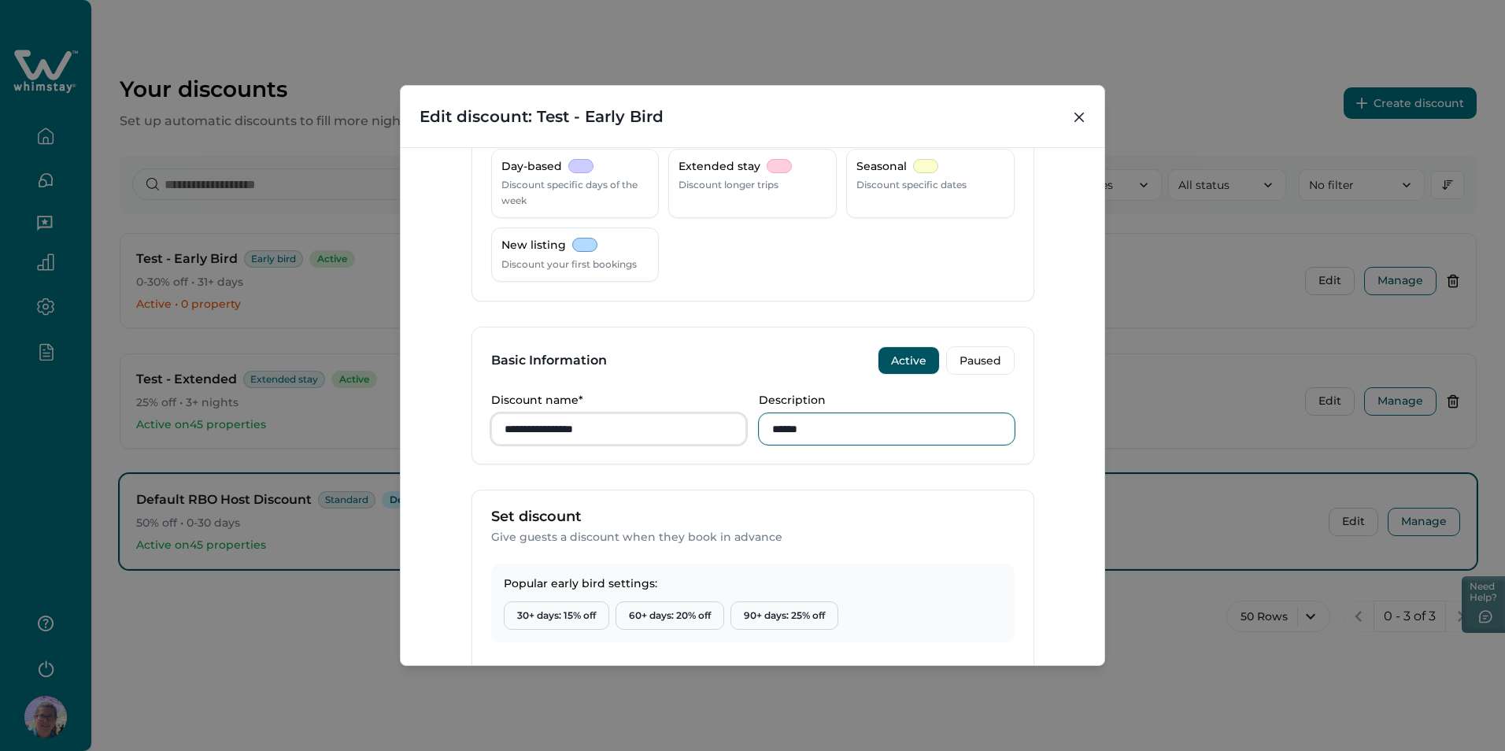
click at [847, 432] on input "******" at bounding box center [887, 428] width 256 height 31
type input "******"
click at [1035, 434] on div "**********" at bounding box center [753, 406] width 704 height 519
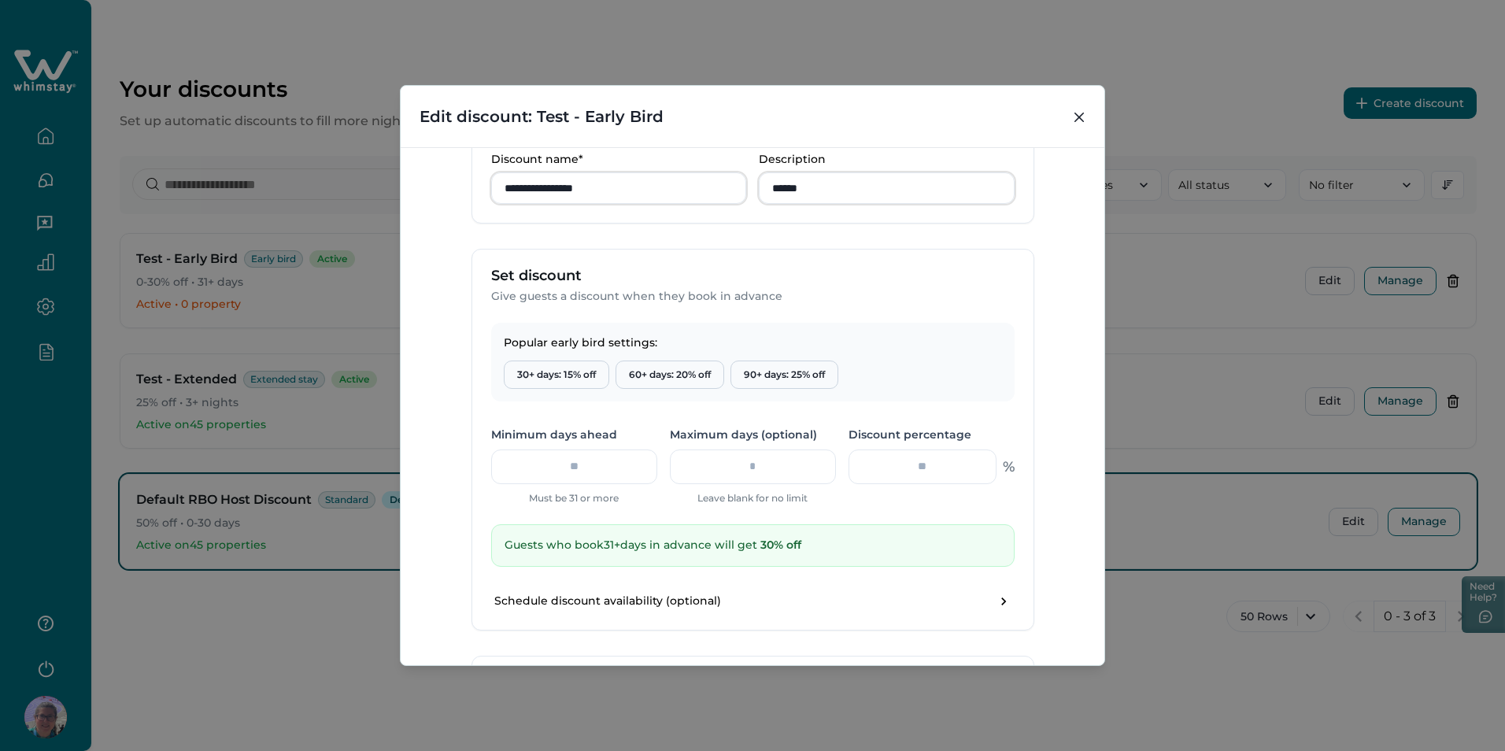
scroll to position [578, 0]
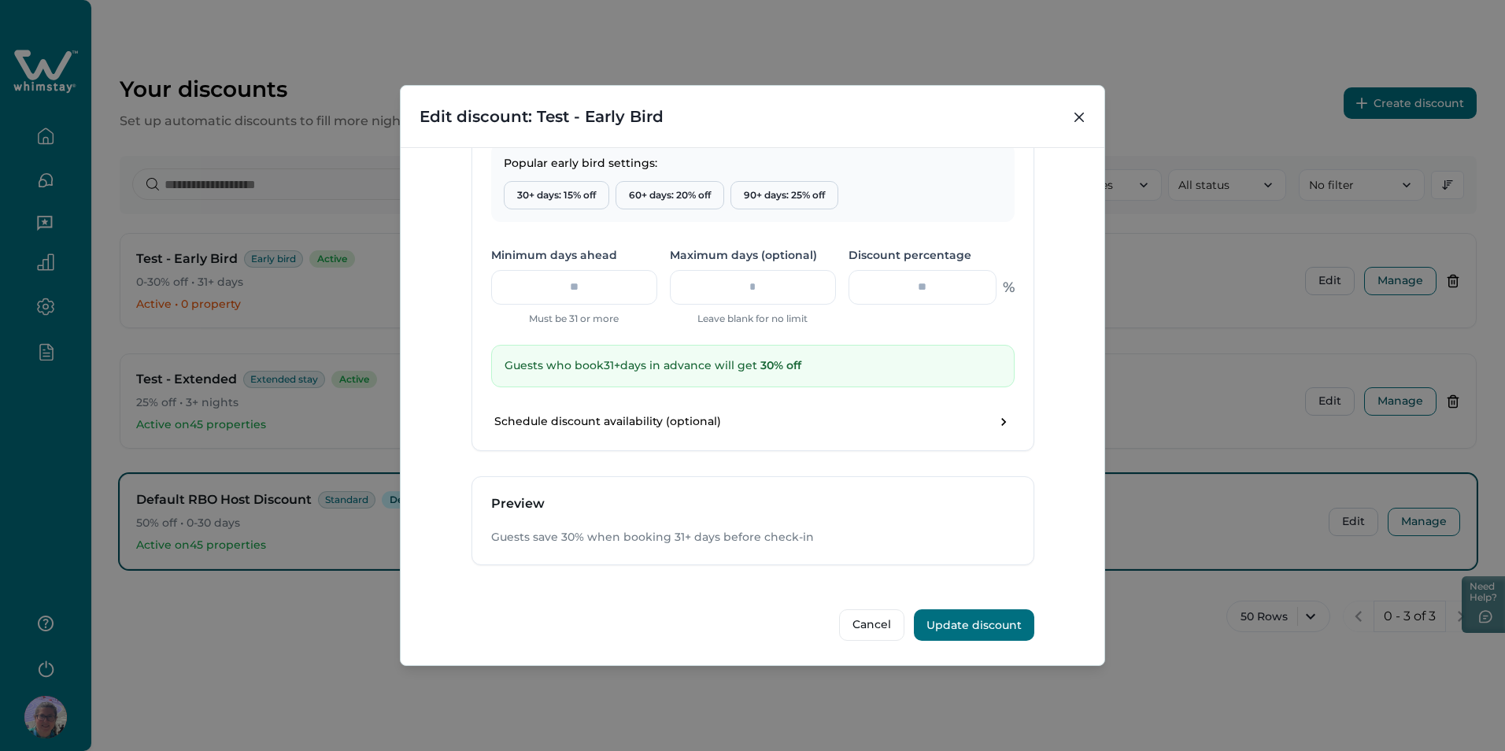
click at [995, 625] on button "Update discount" at bounding box center [974, 624] width 120 height 31
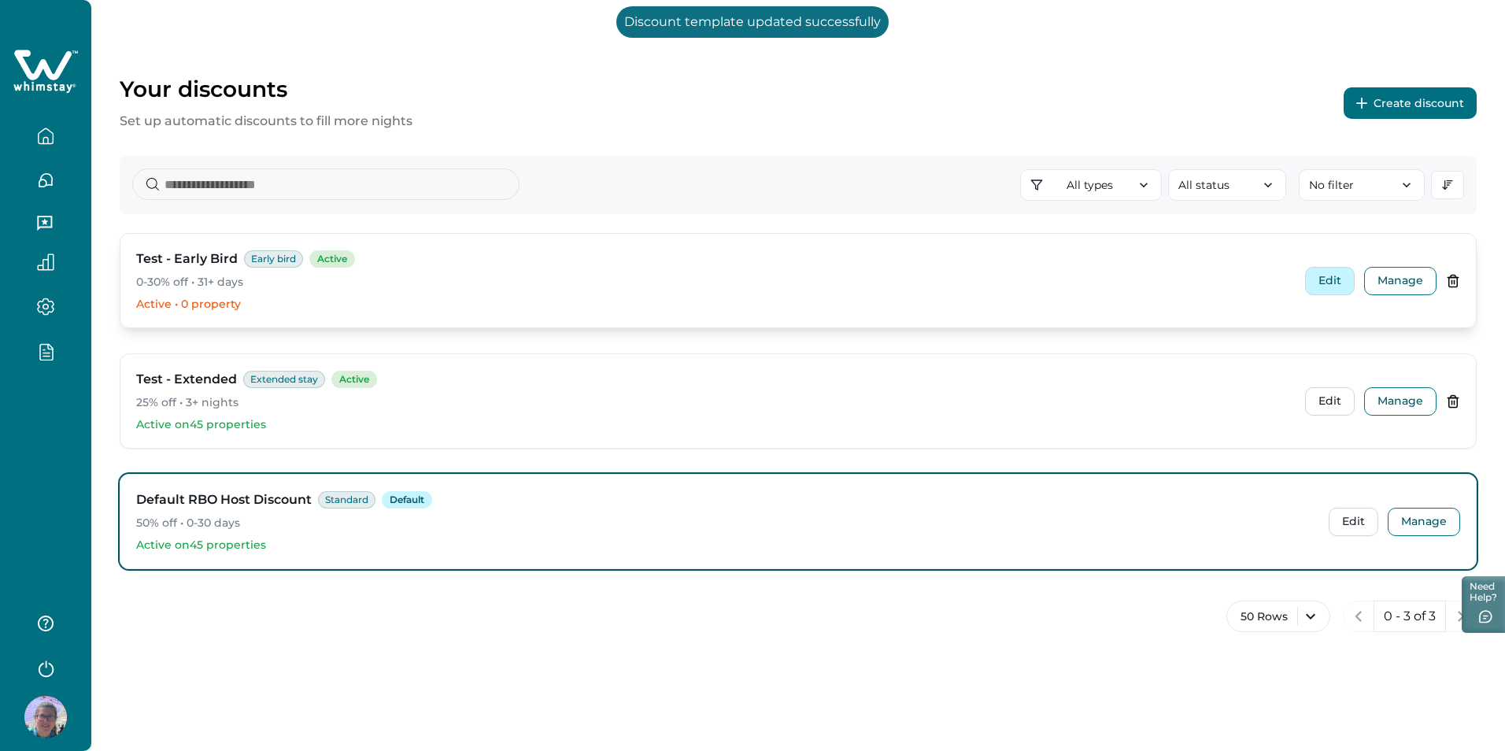
click at [1341, 283] on button "Edit" at bounding box center [1330, 281] width 50 height 28
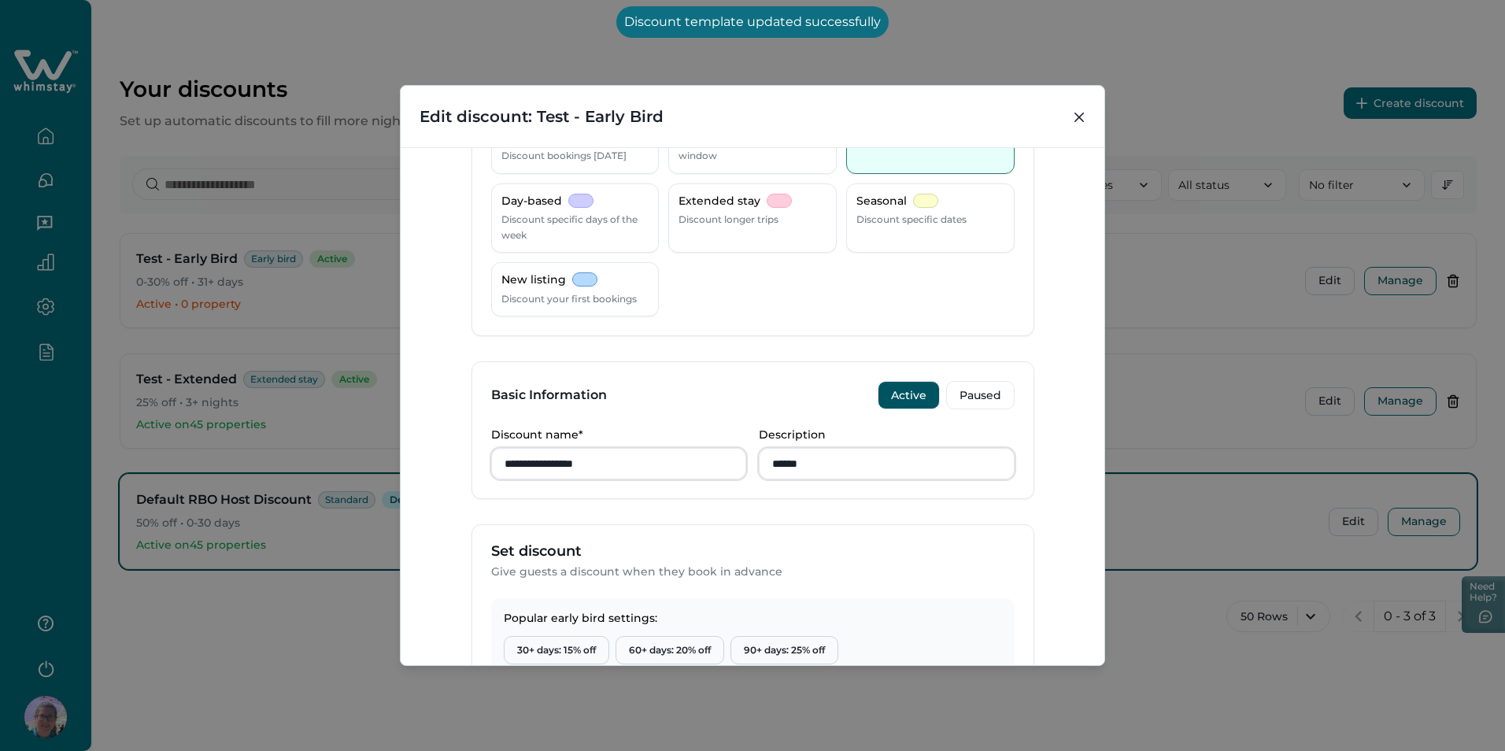
scroll to position [157, 0]
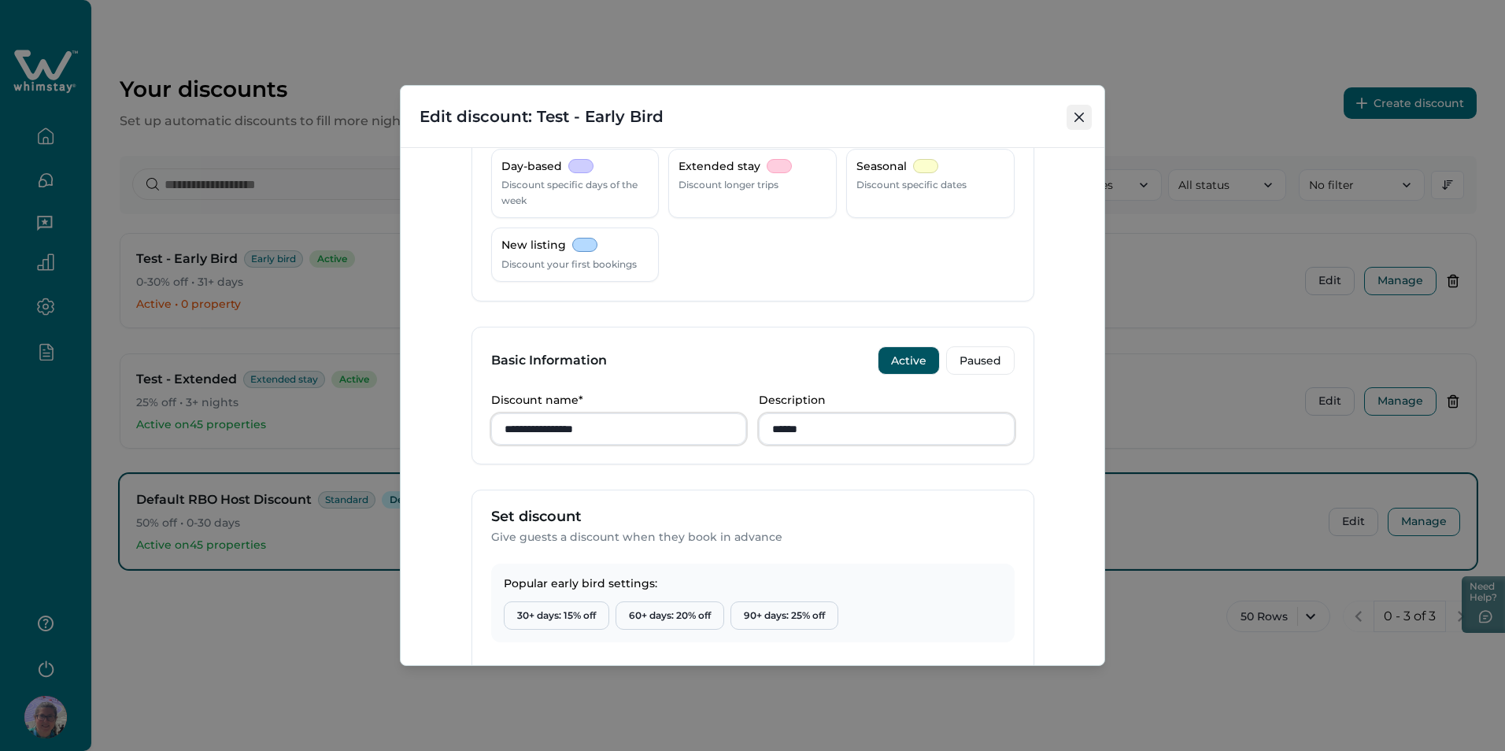
click at [1082, 113] on icon "Close" at bounding box center [1078, 117] width 9 height 9
